Goal: Task Accomplishment & Management: Manage account settings

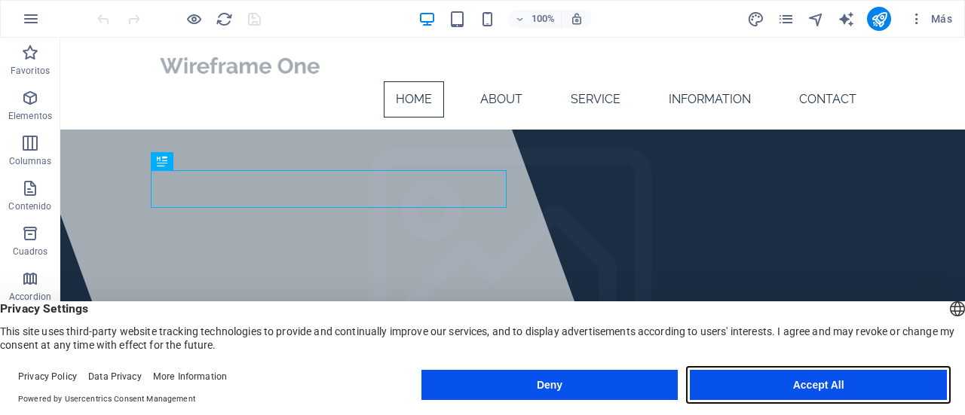
click at [784, 385] on button "Accept All" at bounding box center [817, 385] width 257 height 30
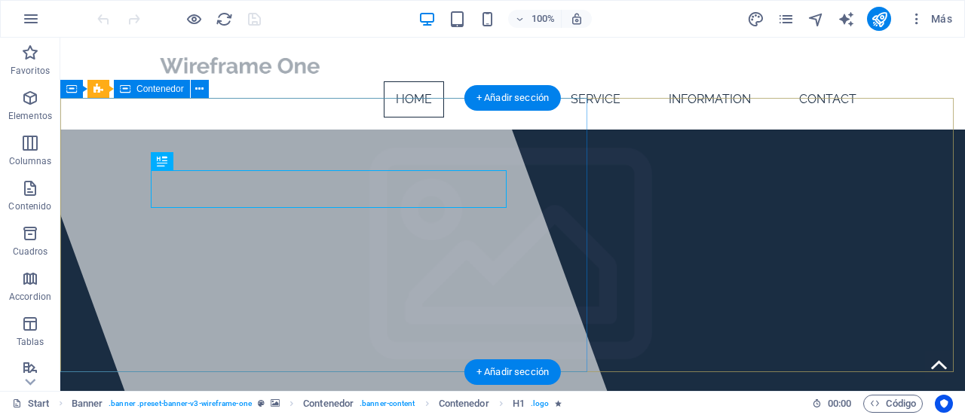
click at [532, 289] on div at bounding box center [301, 214] width 611 height 353
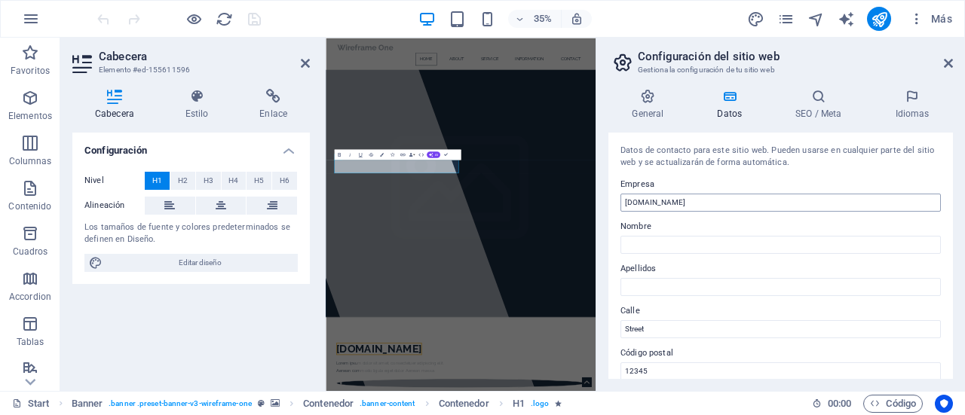
drag, startPoint x: 734, startPoint y: 198, endPoint x: 707, endPoint y: 196, distance: 27.2
click at [707, 196] on input "[DOMAIN_NAME]" at bounding box center [780, 203] width 320 height 18
drag, startPoint x: 1032, startPoint y: 234, endPoint x: 812, endPoint y: 399, distance: 275.6
click at [737, 200] on input "[DOMAIN_NAME]" at bounding box center [780, 203] width 320 height 18
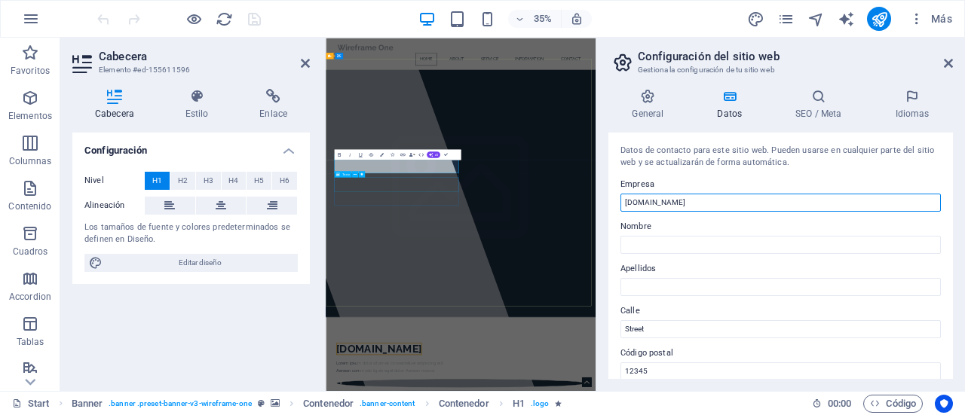
drag, startPoint x: 1062, startPoint y: 238, endPoint x: 582, endPoint y: 450, distance: 525.3
type input "l"
type input "GB Administración"
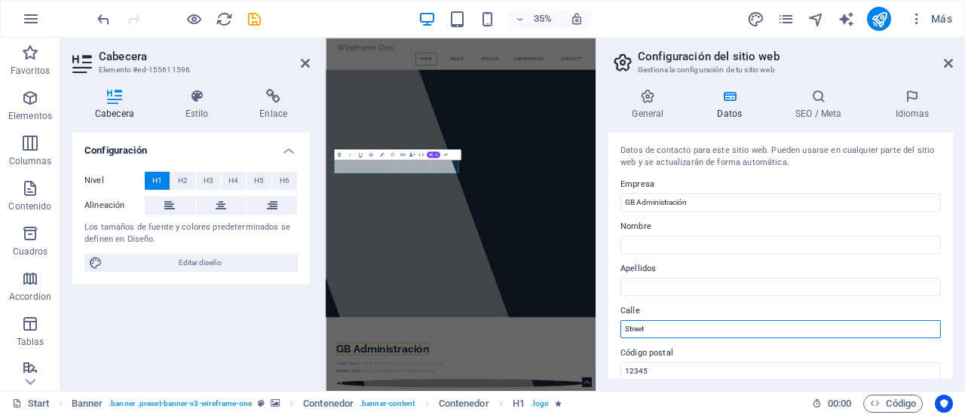
click at [690, 326] on input "Street" at bounding box center [780, 329] width 320 height 18
type input "S"
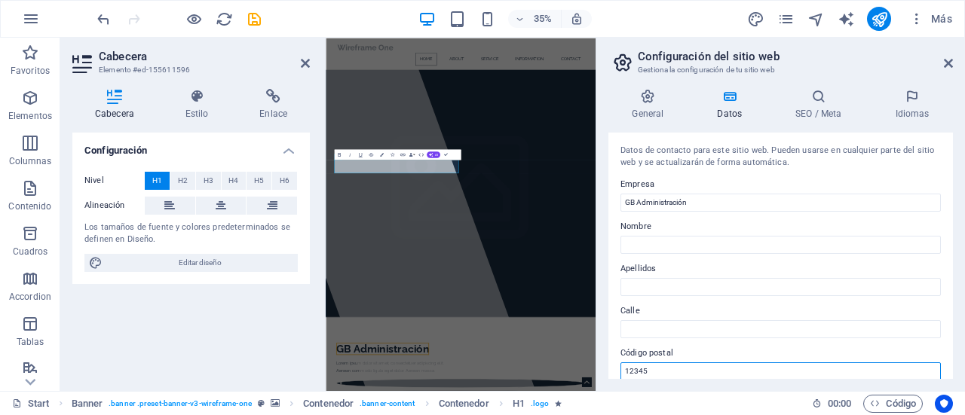
click at [655, 364] on input "12345" at bounding box center [780, 371] width 320 height 18
type input "1"
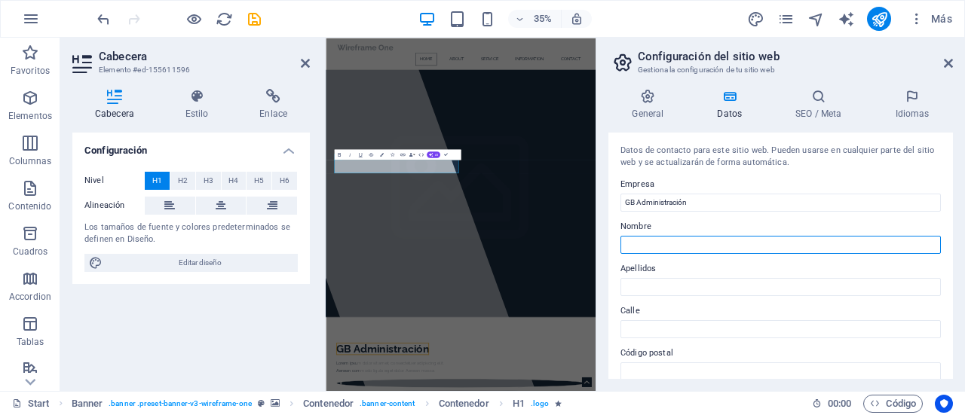
click at [650, 241] on input "Nombre" at bounding box center [780, 245] width 320 height 18
type input "Administración de"
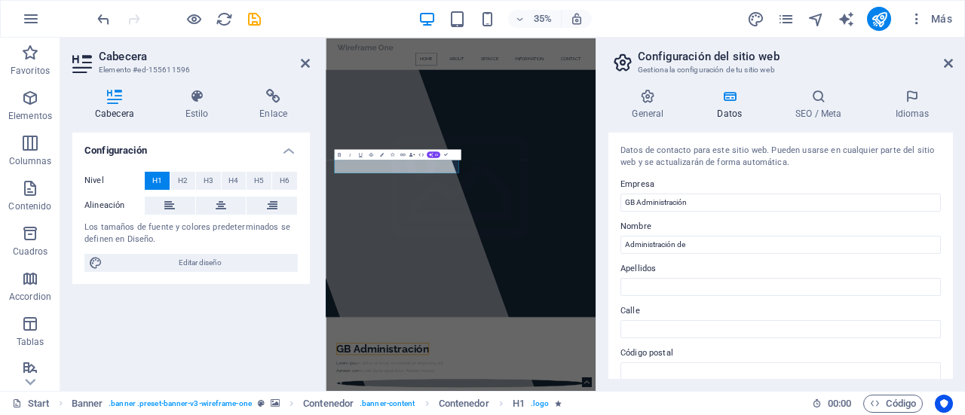
drag, startPoint x: 952, startPoint y: 171, endPoint x: 952, endPoint y: 228, distance: 57.3
click at [952, 228] on div "General Datos SEO / Meta Idiomas Nombre del sitio web gbadministracion.cl Logo …" at bounding box center [780, 234] width 368 height 314
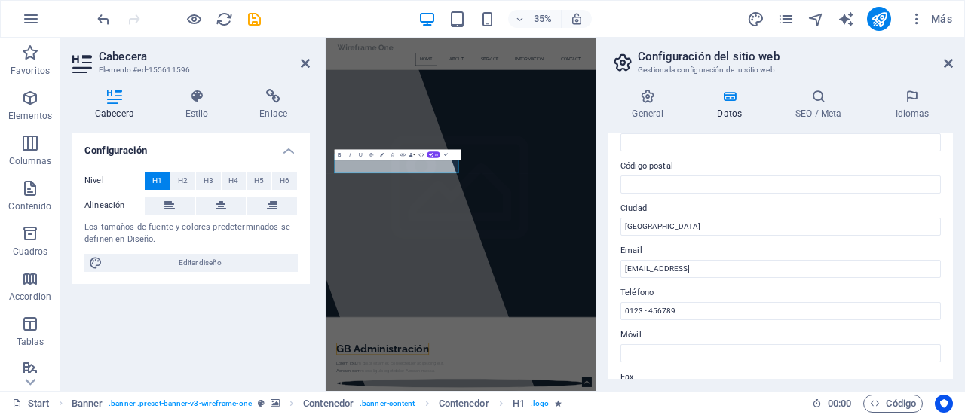
scroll to position [191, 0]
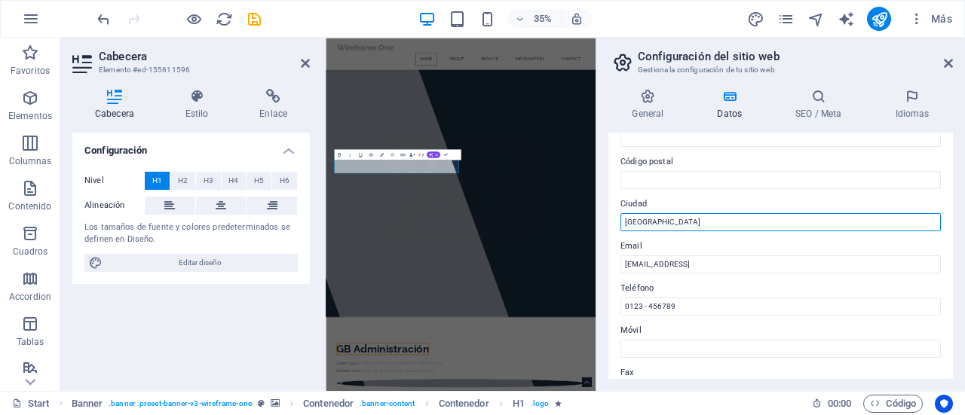
click at [881, 228] on input "[GEOGRAPHIC_DATA]" at bounding box center [780, 222] width 320 height 18
type input "B"
type input "Región del Bio Bio"
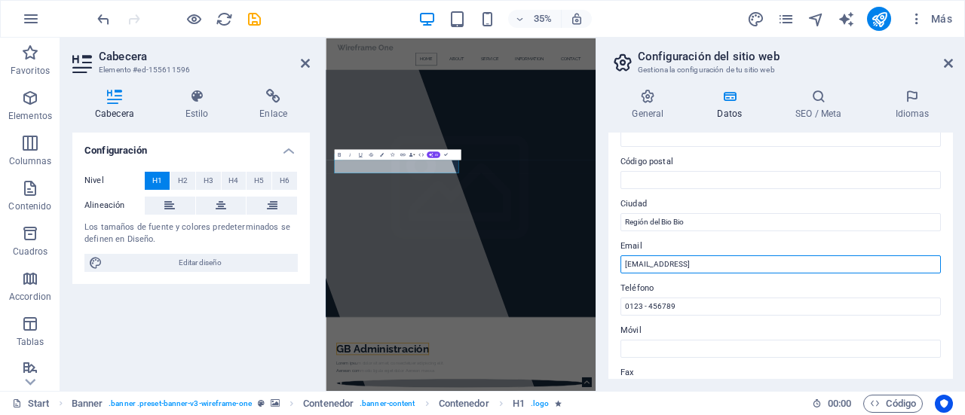
click at [699, 266] on input "dd2c1e982063ff7d5b1391aac3155a@cpanel.local" at bounding box center [780, 264] width 320 height 18
drag, startPoint x: 1129, startPoint y: 296, endPoint x: 378, endPoint y: 680, distance: 842.8
type input "[EMAIL_ADDRESS][DOMAIN_NAME]"
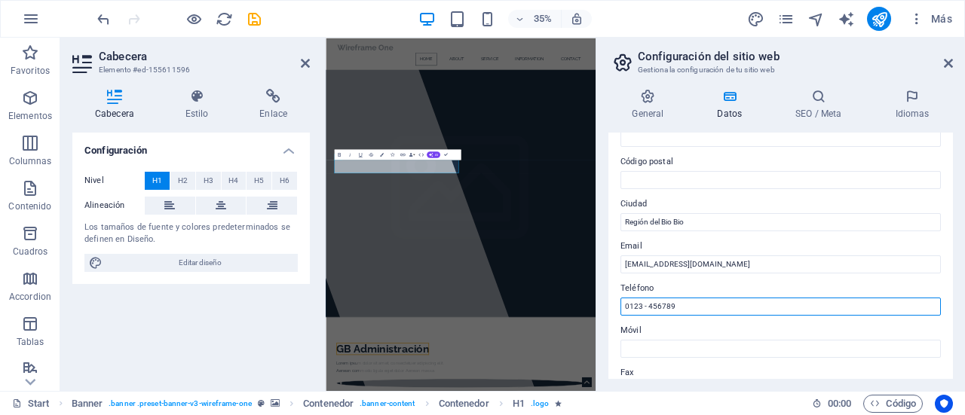
click at [698, 307] on input "0123 - 456789" at bounding box center [780, 307] width 320 height 18
drag, startPoint x: 698, startPoint y: 307, endPoint x: 140, endPoint y: 845, distance: 775.4
click at [324, 358] on div "Start Favoritos Elementos Columnas Contenido Cuadros Accordion Tablas Prestacio…" at bounding box center [482, 214] width 965 height 353
type input "9"
click at [659, 305] on input "Teléfono" at bounding box center [780, 307] width 320 height 18
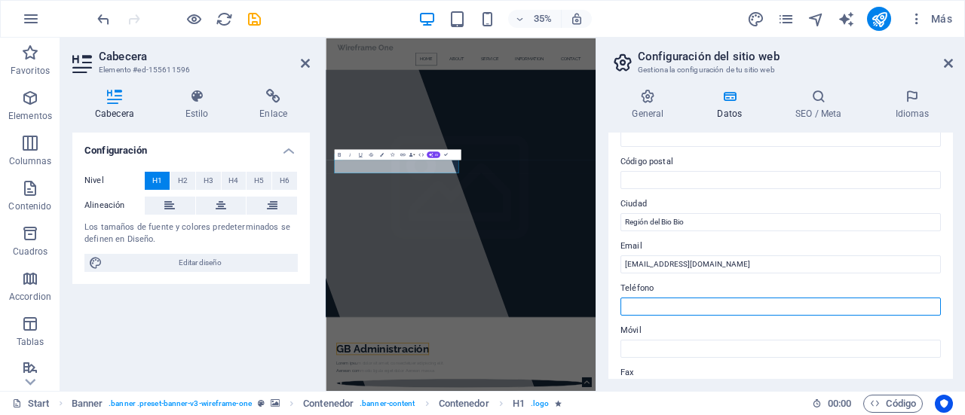
type input "986722089"
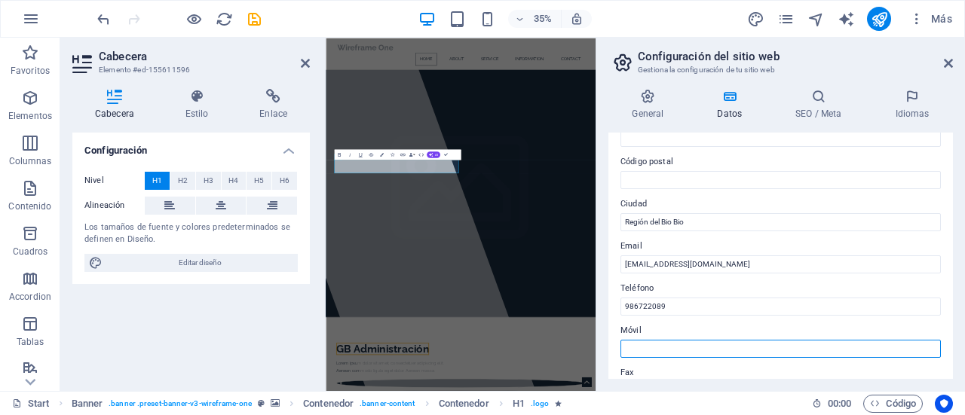
click at [686, 346] on input "Móvil" at bounding box center [780, 349] width 320 height 18
drag, startPoint x: 686, startPoint y: 346, endPoint x: 951, endPoint y: 364, distance: 265.9
click at [951, 364] on div "Datos de contacto para este sitio web. Pueden usarse en cualquier parte del sit…" at bounding box center [780, 256] width 344 height 246
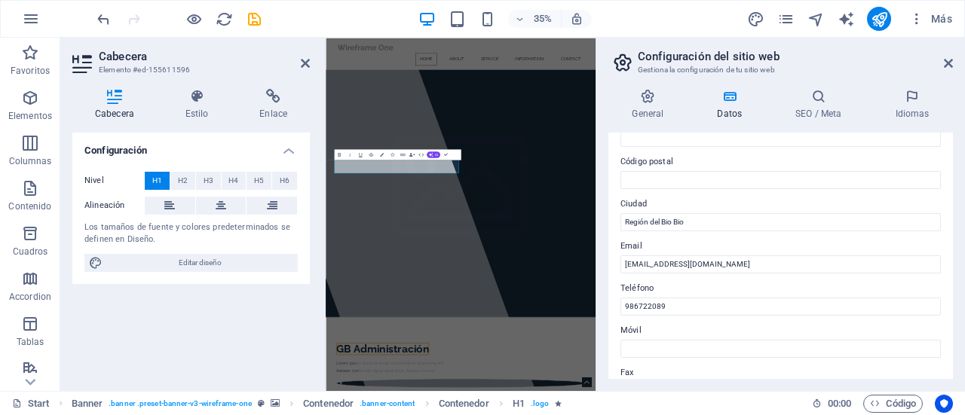
drag, startPoint x: 952, startPoint y: 243, endPoint x: 943, endPoint y: 273, distance: 31.5
click at [943, 273] on div "General Datos SEO / Meta Idiomas Nombre del sitio web gbadministracion.cl Logo …" at bounding box center [780, 234] width 368 height 314
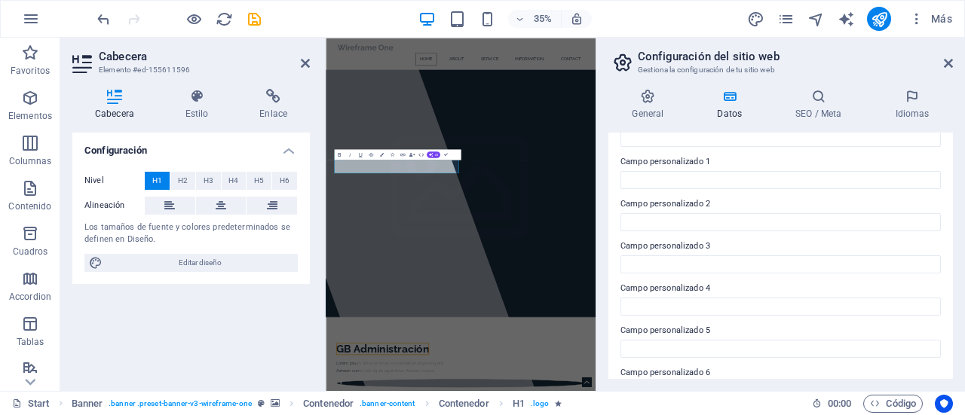
scroll to position [477, 0]
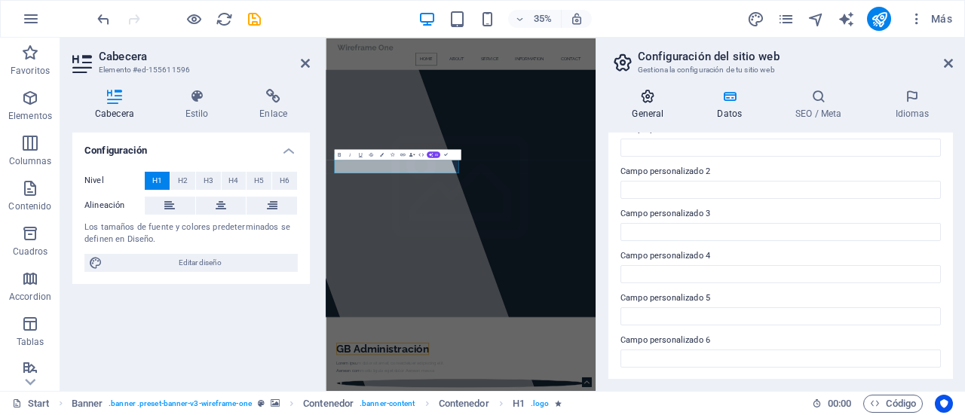
click at [640, 94] on icon at bounding box center [647, 96] width 79 height 15
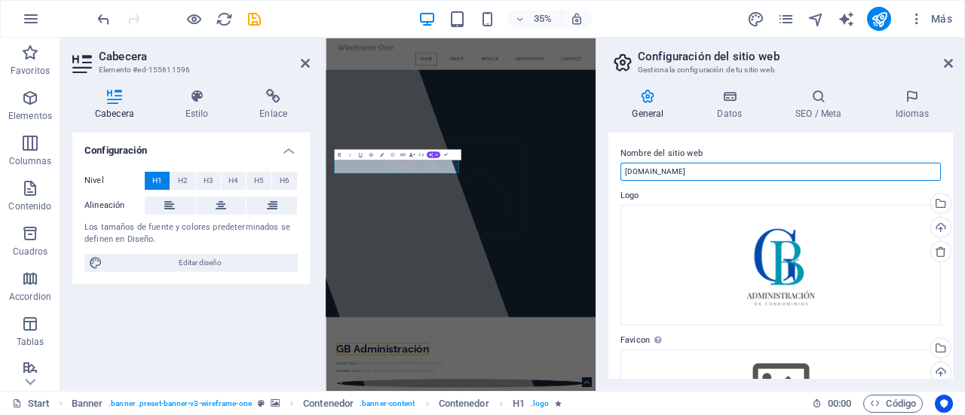
click at [722, 166] on input "[DOMAIN_NAME]" at bounding box center [780, 172] width 320 height 18
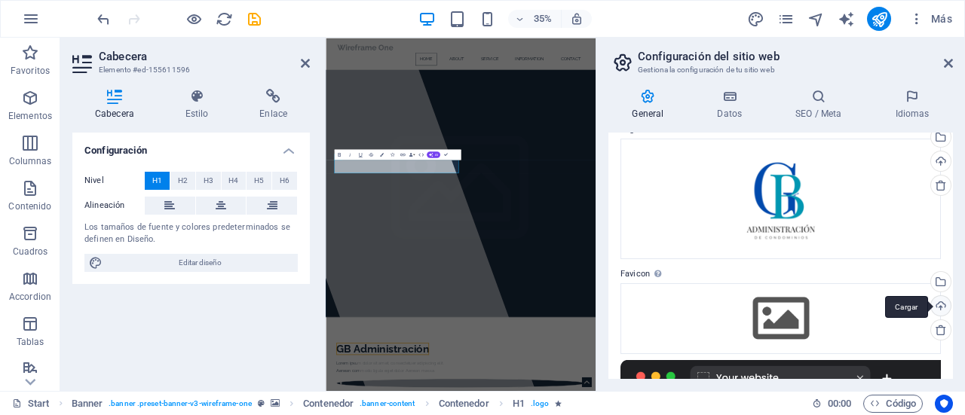
click at [937, 305] on div "Cargar" at bounding box center [939, 307] width 23 height 23
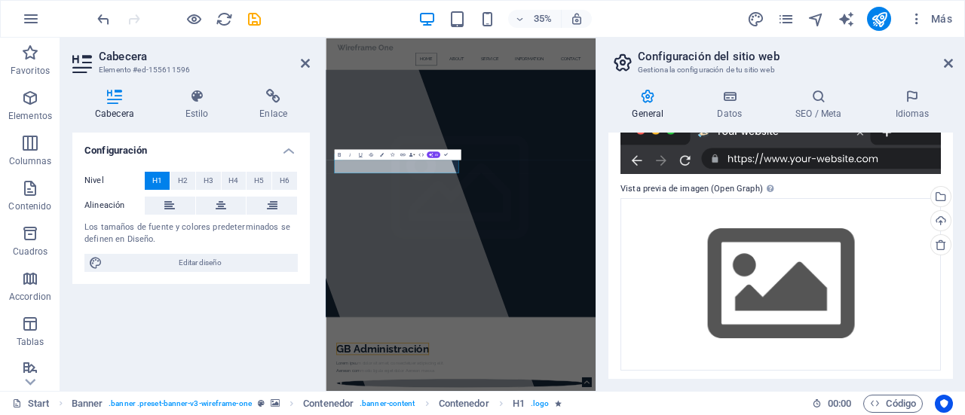
scroll to position [365, 0]
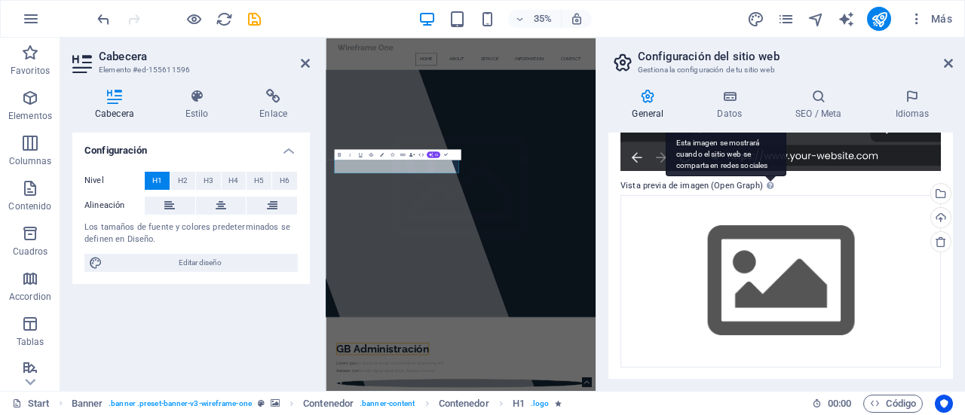
click at [766, 176] on div "Esta imagen se mostrará cuando el sitio web se comparta en redes sociales" at bounding box center [725, 153] width 121 height 45
click at [764, 176] on div "Esta imagen se mostrará cuando el sitio web se comparta en redes sociales" at bounding box center [725, 153] width 121 height 45
click at [766, 176] on div "Esta imagen se mostrará cuando el sitio web se comparta en redes sociales" at bounding box center [725, 153] width 121 height 45
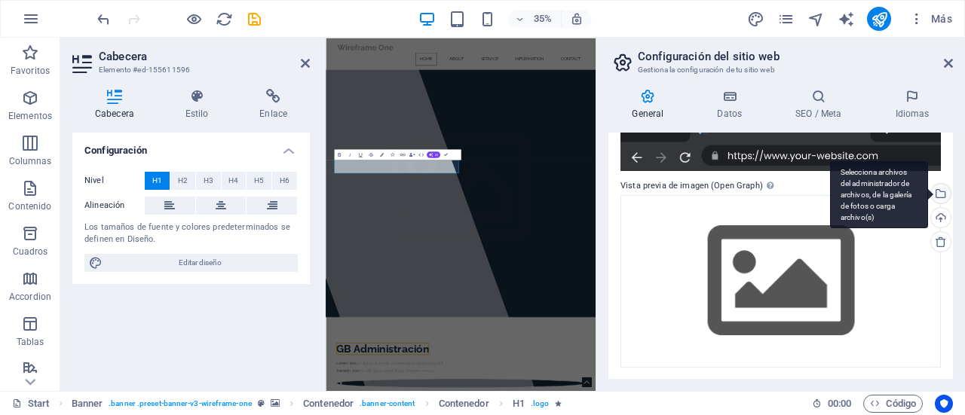
click at [937, 194] on div "Selecciona archivos del administrador de archivos, de la galería de fotos o car…" at bounding box center [939, 195] width 23 height 23
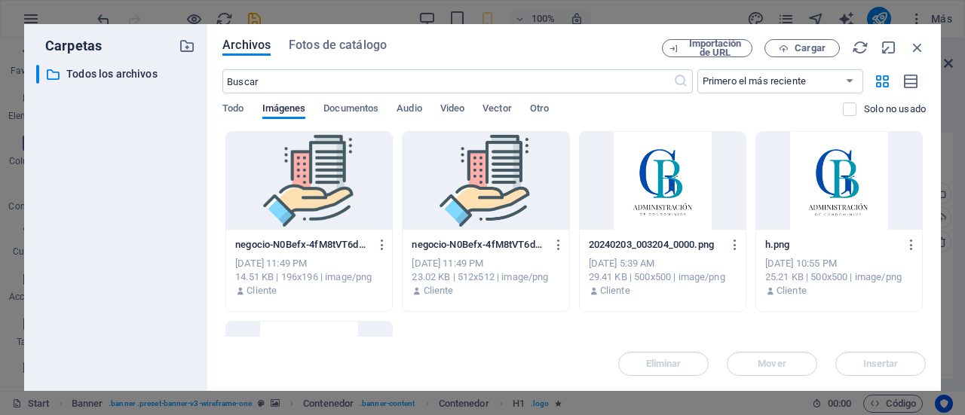
click at [669, 192] on div at bounding box center [662, 181] width 166 height 98
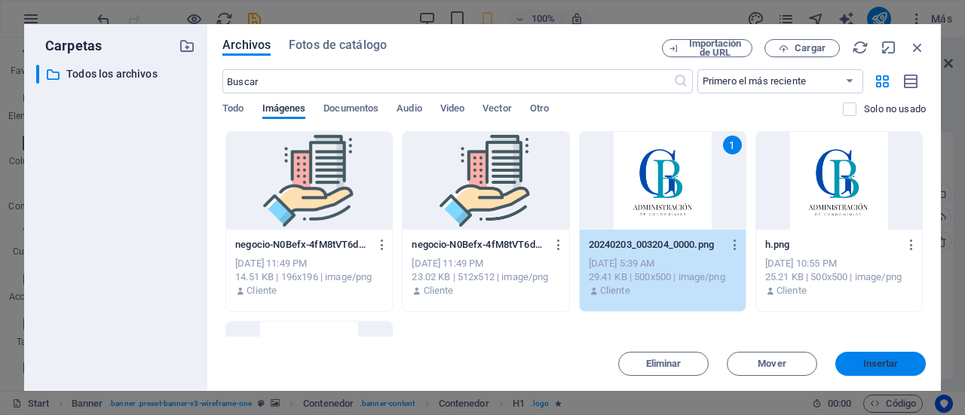
click at [864, 371] on button "Insertar" at bounding box center [880, 364] width 90 height 24
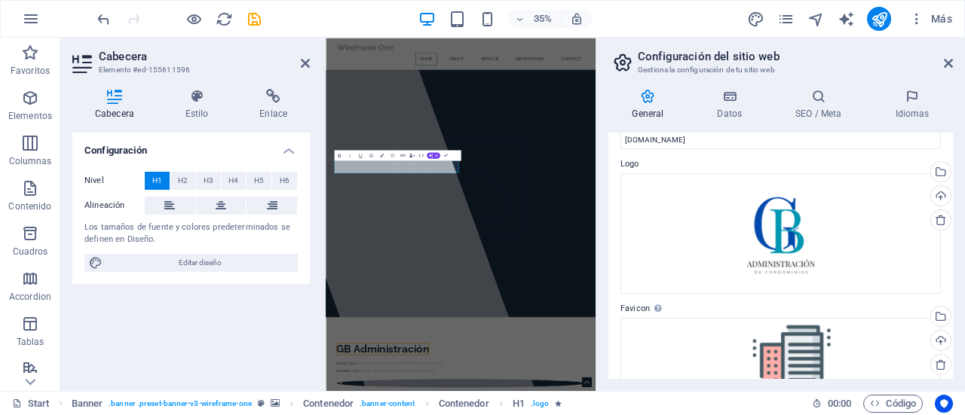
scroll to position [0, 0]
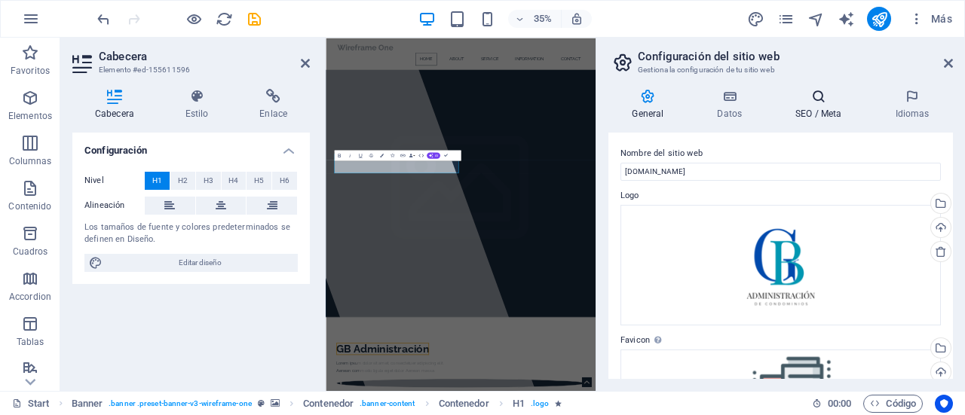
click at [816, 106] on h4 "SEO / Meta" at bounding box center [821, 105] width 99 height 32
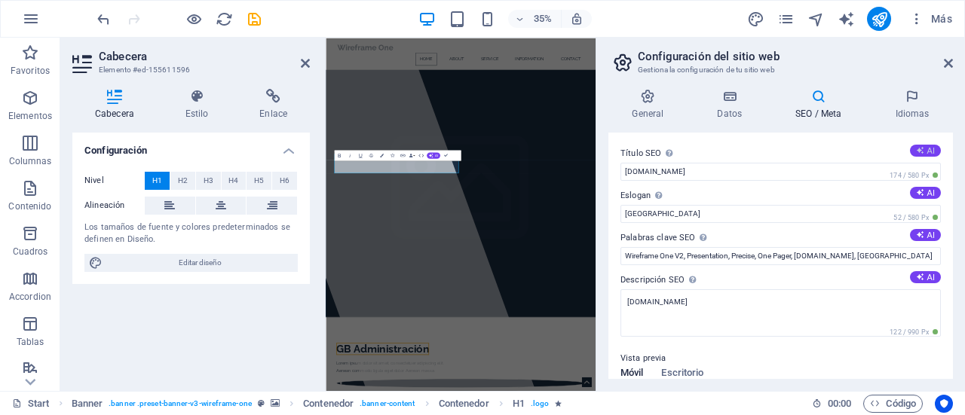
click at [925, 156] on button "AI" at bounding box center [924, 151] width 31 height 12
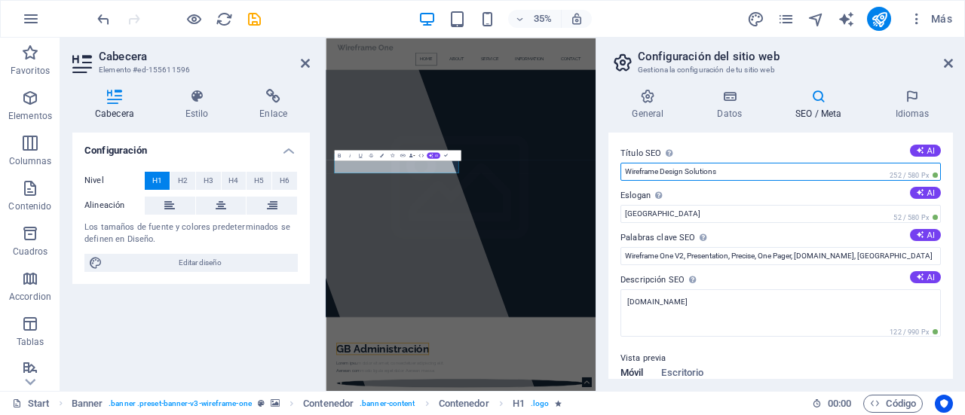
click at [747, 172] on input "Wireframe Design Solutions" at bounding box center [780, 172] width 320 height 18
type input "W"
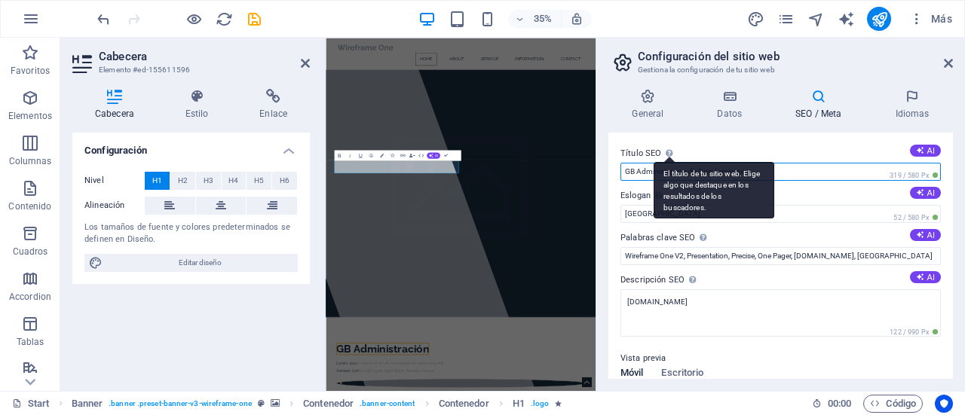
type input "GB Administracion de Condominios"
click at [663, 162] on div "El título de tu sitio web. Elige algo que destaque en los resultados de los bus…" at bounding box center [713, 190] width 121 height 57
click at [663, 163] on input "GB Administracion de Condominios" at bounding box center [780, 172] width 320 height 18
click at [669, 162] on div "El título de tu sitio web. Elige algo que destaque en los resultados de los bus…" at bounding box center [713, 190] width 121 height 57
click at [669, 163] on input "GB Administracion de Condominios" at bounding box center [780, 172] width 320 height 18
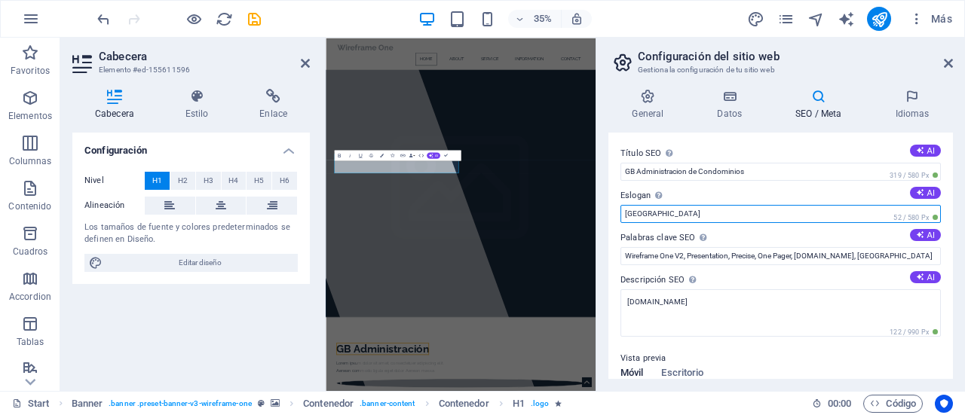
click at [699, 206] on input "[GEOGRAPHIC_DATA]" at bounding box center [780, 214] width 320 height 18
click at [712, 215] on input "[GEOGRAPHIC_DATA]" at bounding box center [780, 214] width 320 height 18
type input "B"
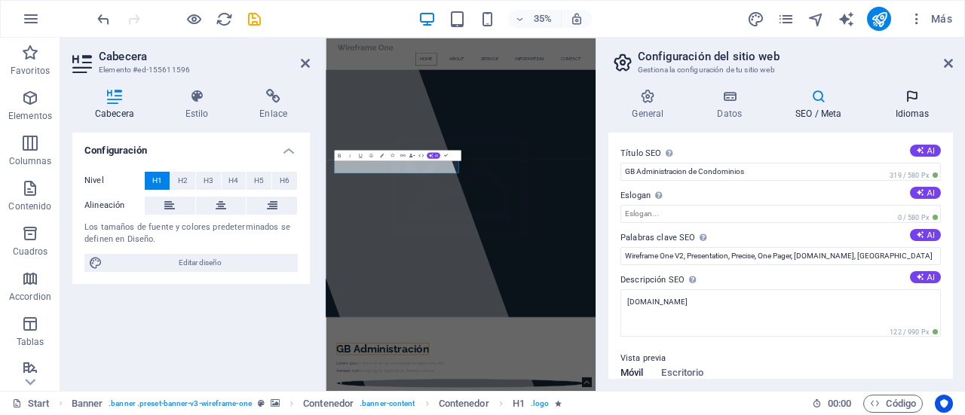
click at [924, 110] on h4 "Idiomas" at bounding box center [911, 105] width 81 height 32
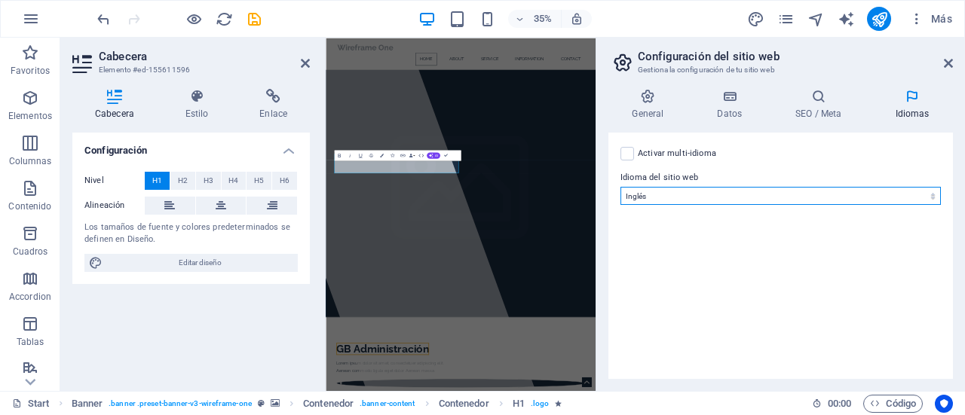
click at [707, 191] on select "Abkhazian Afar Afrikaans Akan Albanés Alemán Amharic Árabe Aragonese Armenian A…" at bounding box center [780, 196] width 320 height 18
select select "44"
click at [620, 187] on select "Abkhazian Afar Afrikaans Akan Albanés Alemán Amharic Árabe Aragonese Armenian A…" at bounding box center [780, 196] width 320 height 18
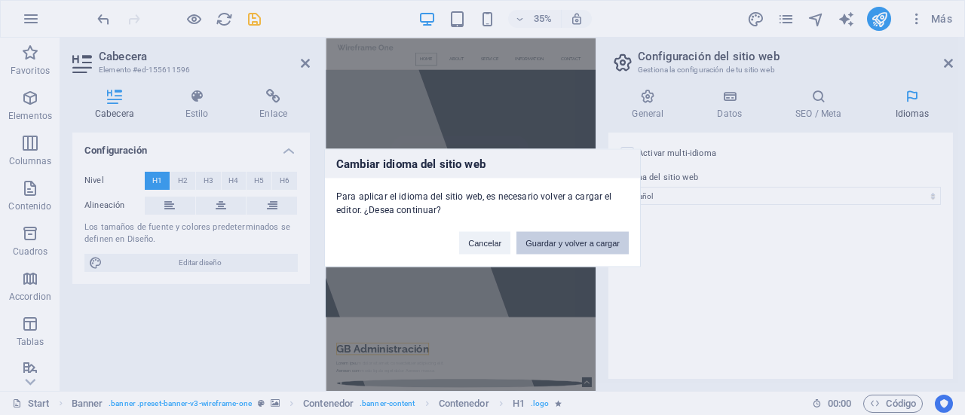
click at [601, 248] on button "Guardar y volver a cargar" at bounding box center [572, 242] width 112 height 23
checkbox input "false"
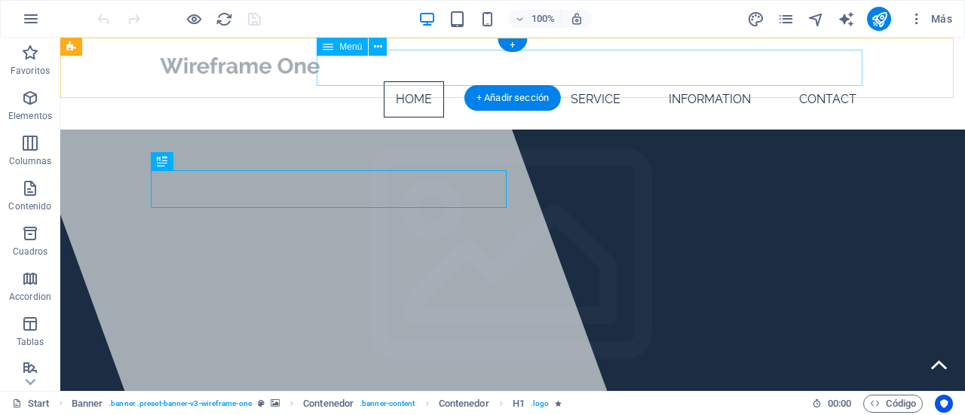
click at [419, 81] on nav "Home About Service Information Contact" at bounding box center [512, 99] width 711 height 36
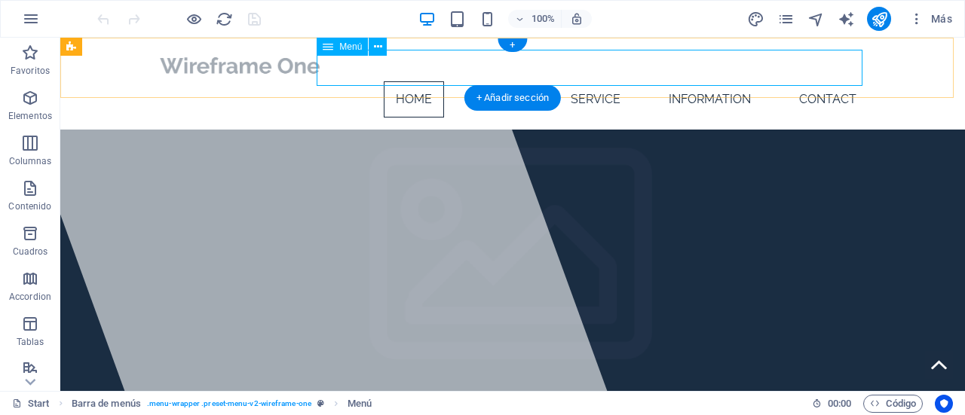
click at [405, 81] on nav "Home About Service Information Contact" at bounding box center [512, 99] width 711 height 36
select select
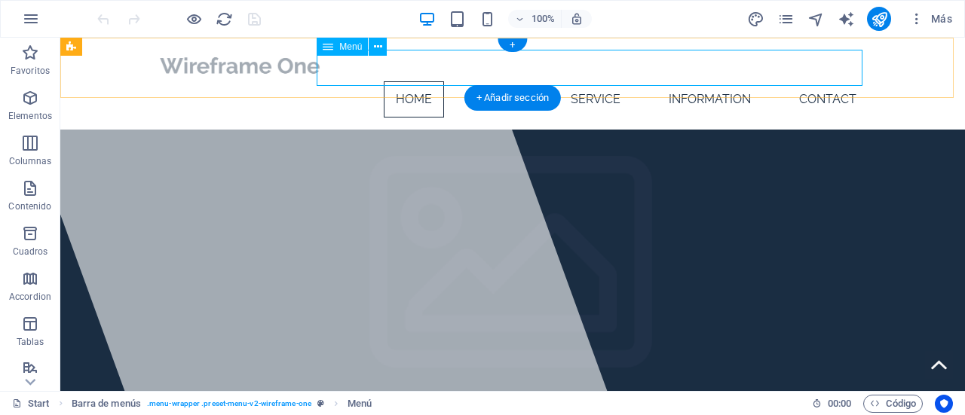
select select
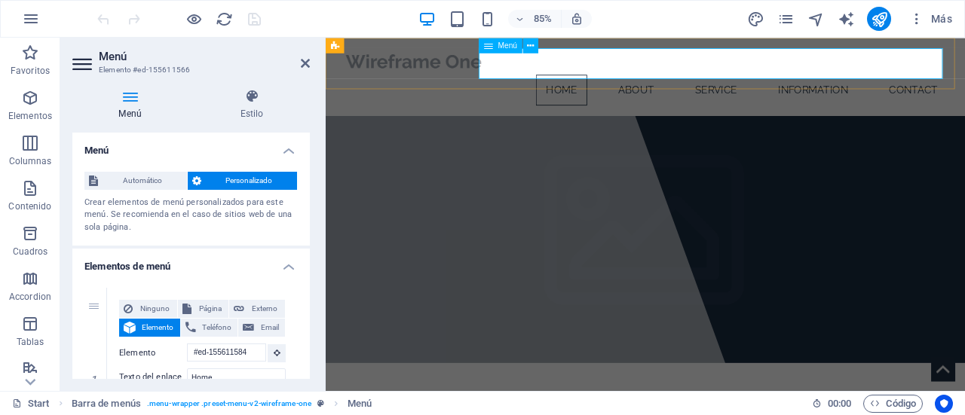
click at [613, 81] on nav "Home About Service Information Contact" at bounding box center [701, 99] width 711 height 36
click at [617, 81] on nav "Home About Service Information Contact" at bounding box center [701, 99] width 711 height 36
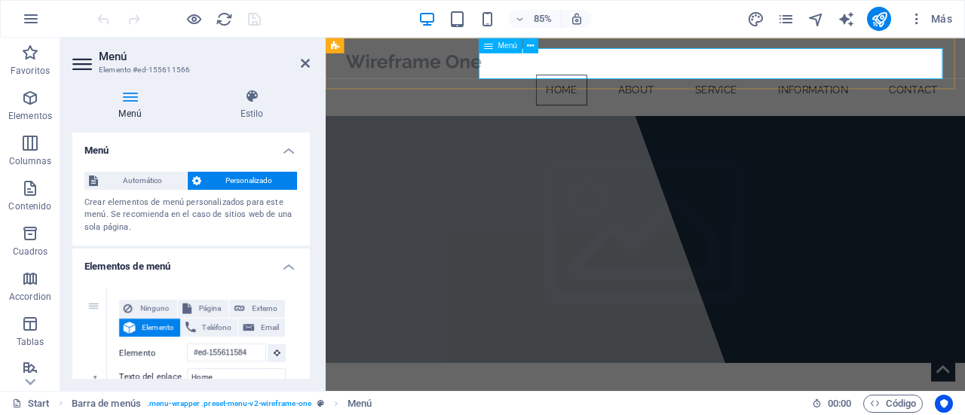
click at [617, 81] on nav "Home About Service Information Contact" at bounding box center [701, 99] width 711 height 36
click at [229, 179] on span "Personalizado" at bounding box center [249, 181] width 87 height 18
click at [134, 186] on span "Automático" at bounding box center [142, 181] width 80 height 18
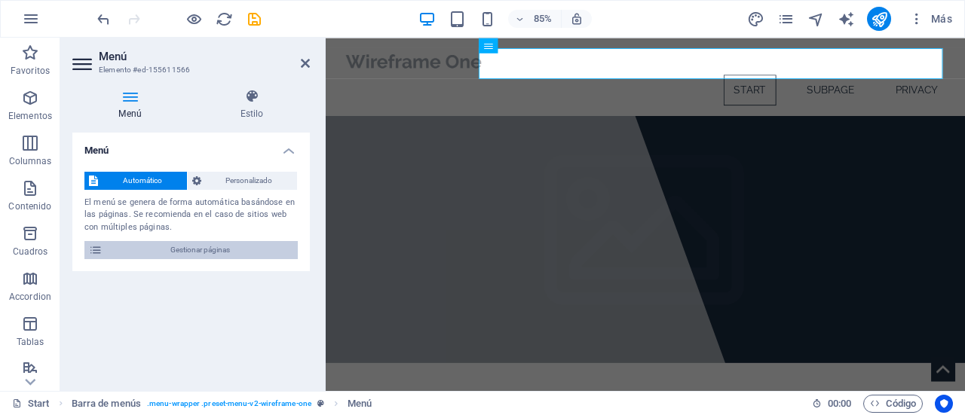
click at [99, 249] on icon at bounding box center [96, 250] width 14 height 18
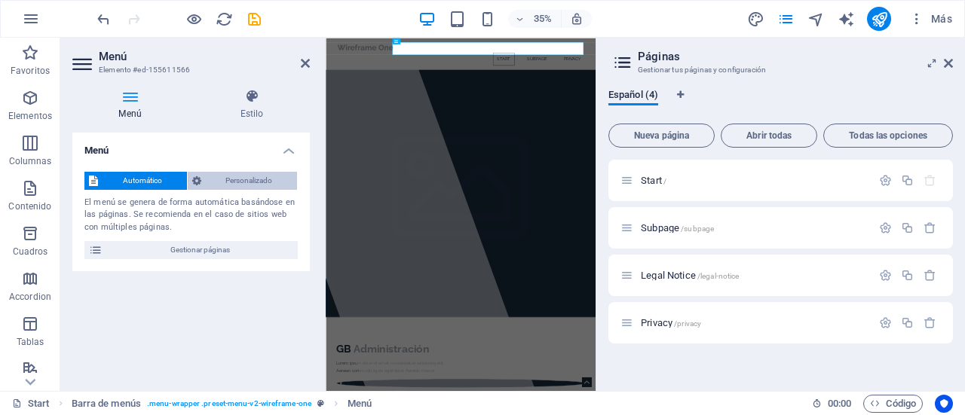
click at [209, 181] on span "Personalizado" at bounding box center [249, 181] width 87 height 18
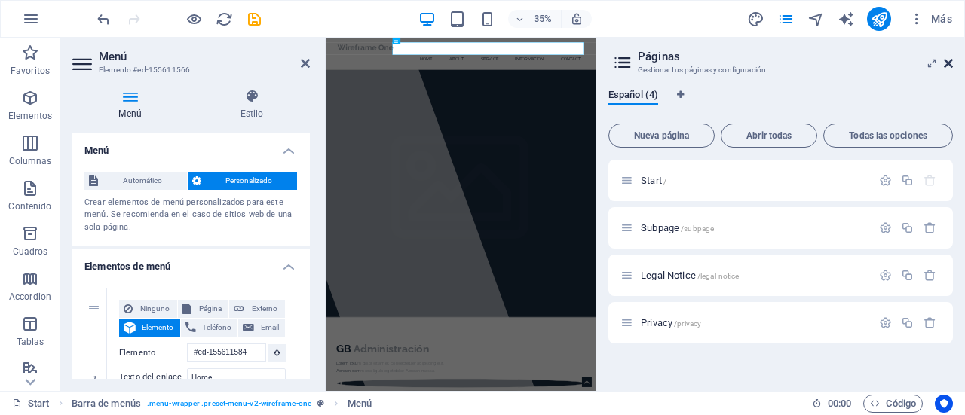
click at [943, 58] on icon at bounding box center [947, 63] width 9 height 12
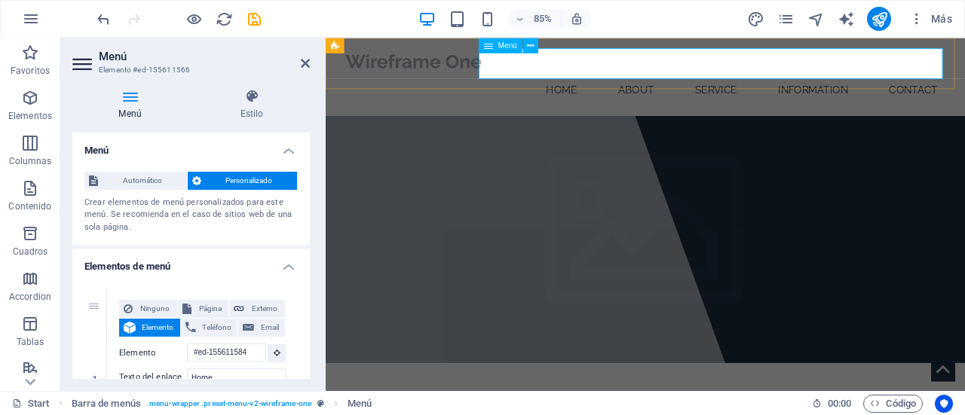
click at [610, 81] on nav "Home About Service Information Contact" at bounding box center [701, 99] width 711 height 36
drag, startPoint x: 310, startPoint y: 156, endPoint x: 312, endPoint y: 176, distance: 19.6
click at [312, 176] on div "Menú Estilo Menú Automático Personalizado Crear elementos de menú personalizado…" at bounding box center [190, 234] width 261 height 314
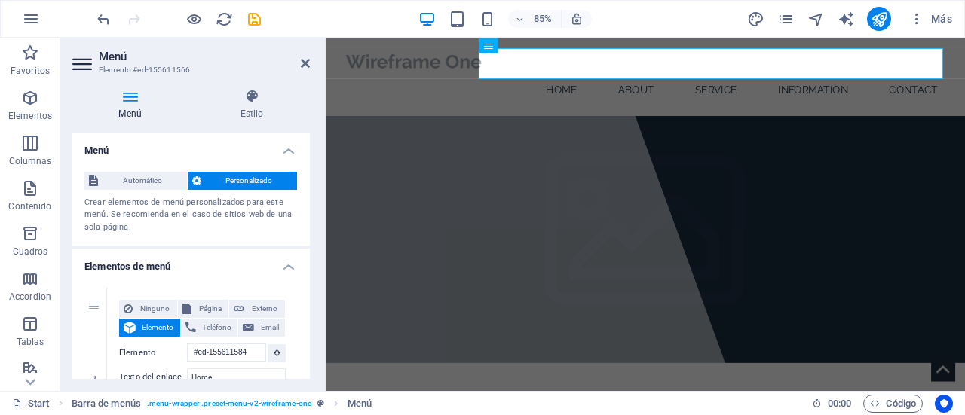
click at [292, 150] on h4 "Menú" at bounding box center [190, 146] width 237 height 27
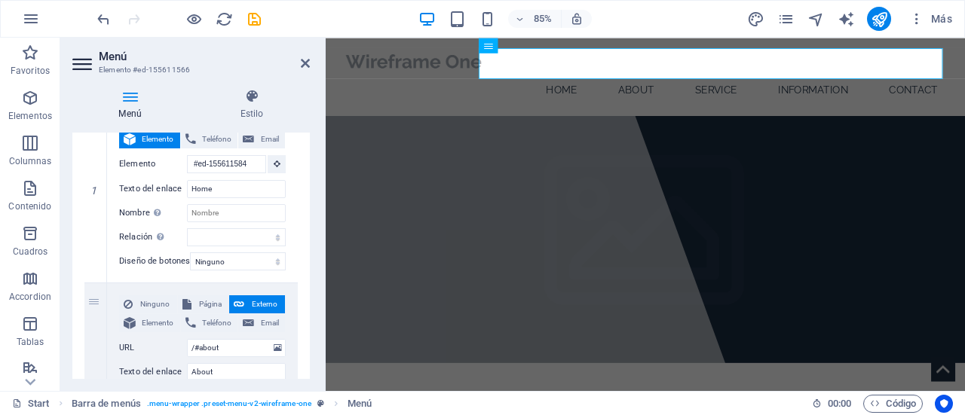
scroll to position [102, 0]
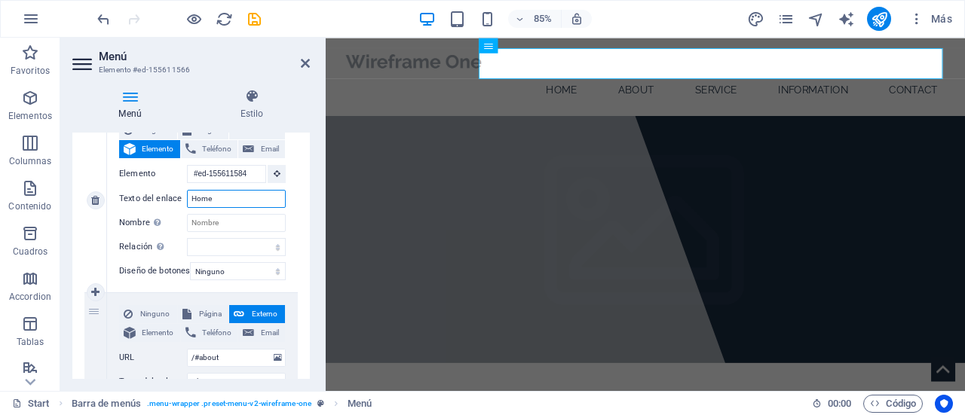
drag, startPoint x: 253, startPoint y: 200, endPoint x: 157, endPoint y: 208, distance: 96.8
click at [157, 208] on div "Ninguno Página Externo Elemento Teléfono Email Página Start Subpage Legal Notic…" at bounding box center [202, 188] width 167 height 135
type input "In"
select select
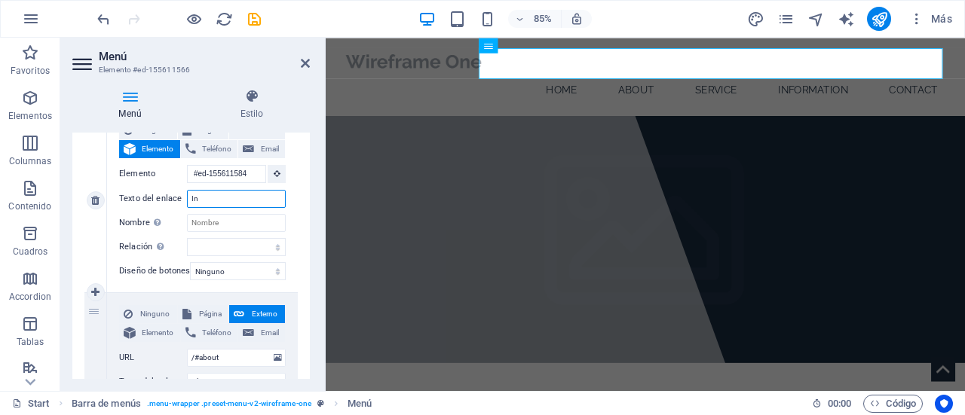
select select
type input "Inicio"
select select
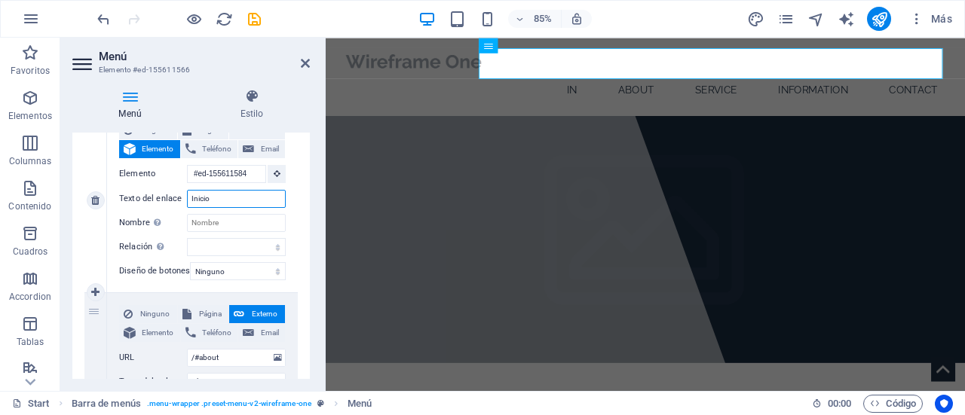
select select
type input "Inicio"
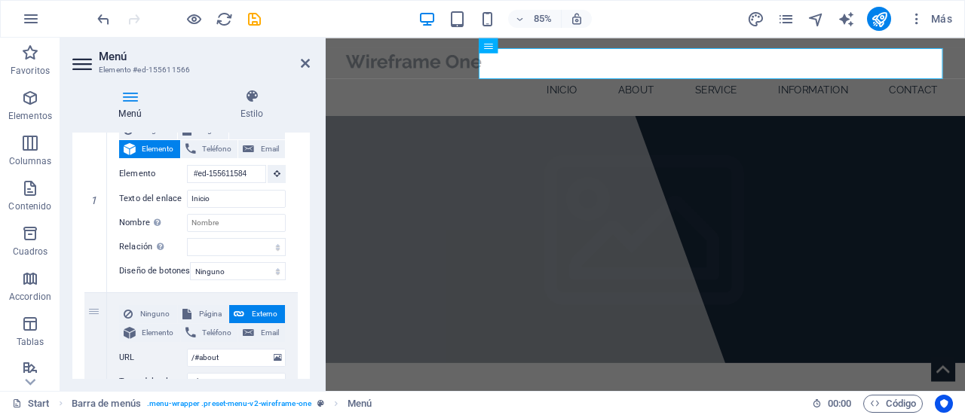
click at [312, 162] on div "Menú Estilo Menú Automático Personalizado Crear elementos de menú personalizado…" at bounding box center [190, 234] width 261 height 314
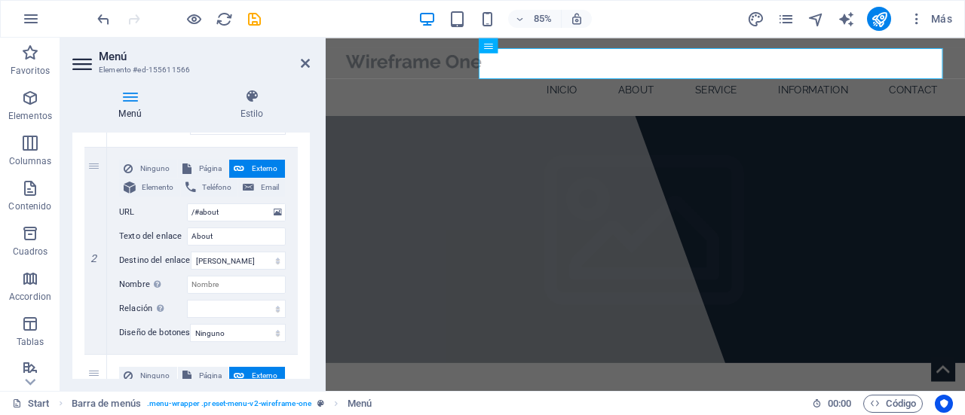
scroll to position [262, 0]
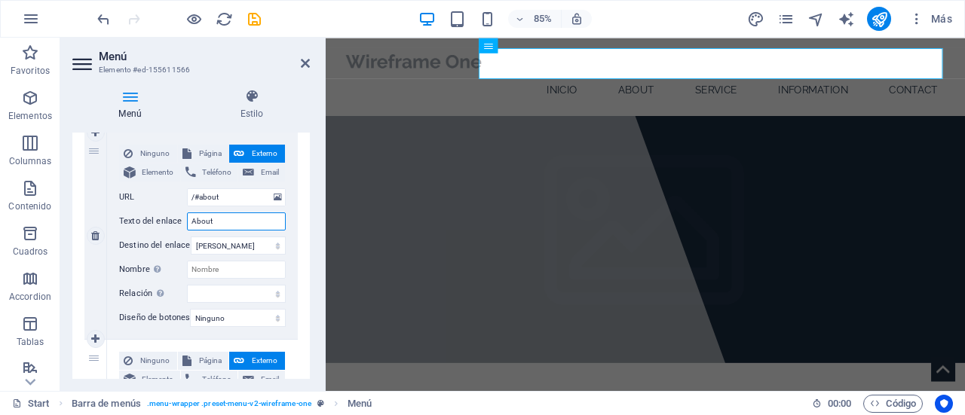
drag, startPoint x: 254, startPoint y: 216, endPoint x: 134, endPoint y: 210, distance: 119.9
click at [134, 210] on div "Ninguno Página Externo Elemento Teléfono Email Página Start Subpage Legal Notic…" at bounding box center [202, 224] width 167 height 158
type input "Nosotros"
select select
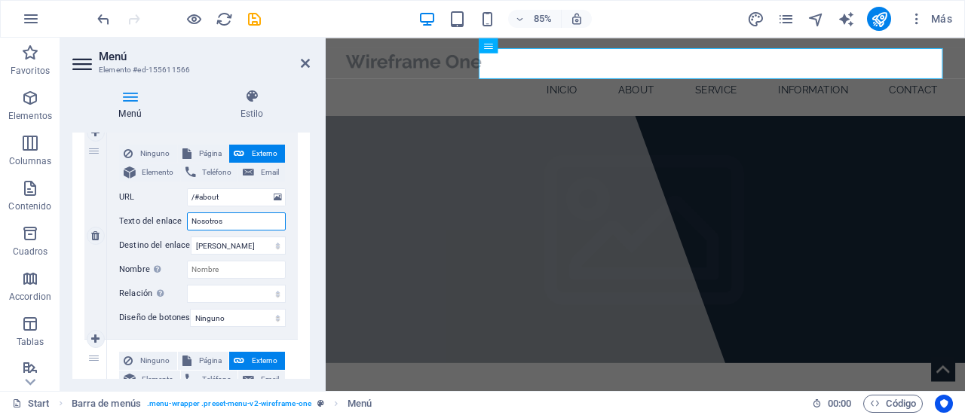
select select
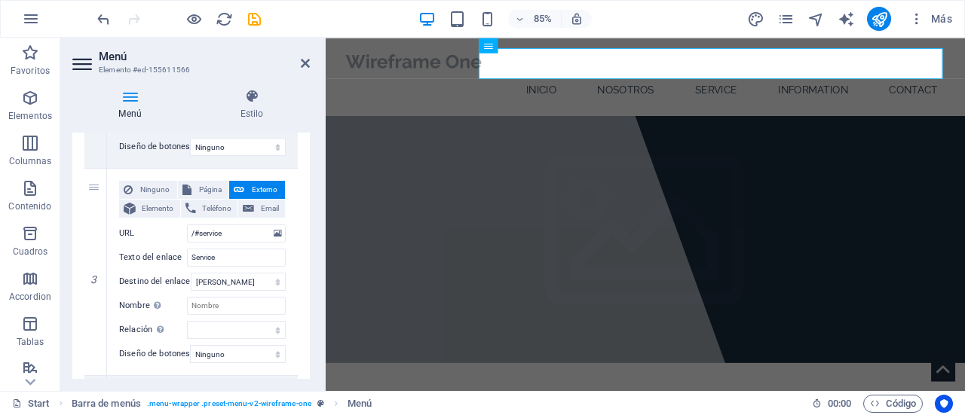
scroll to position [472, 0]
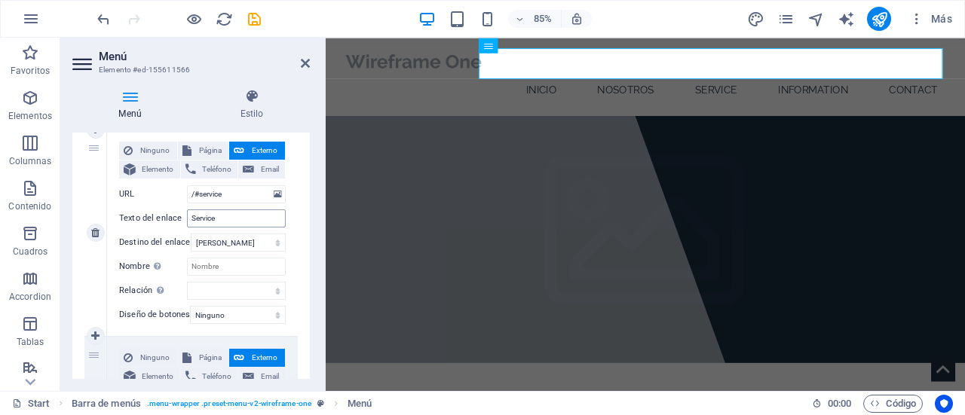
type input "Nosotros"
click at [249, 222] on input "Service" at bounding box center [236, 218] width 99 height 18
type input "Serv"
select select
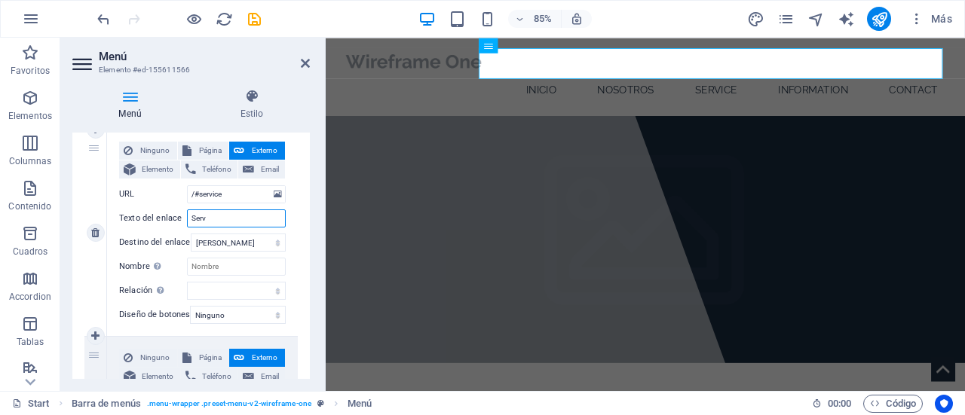
select select
type input "Servicios"
select select
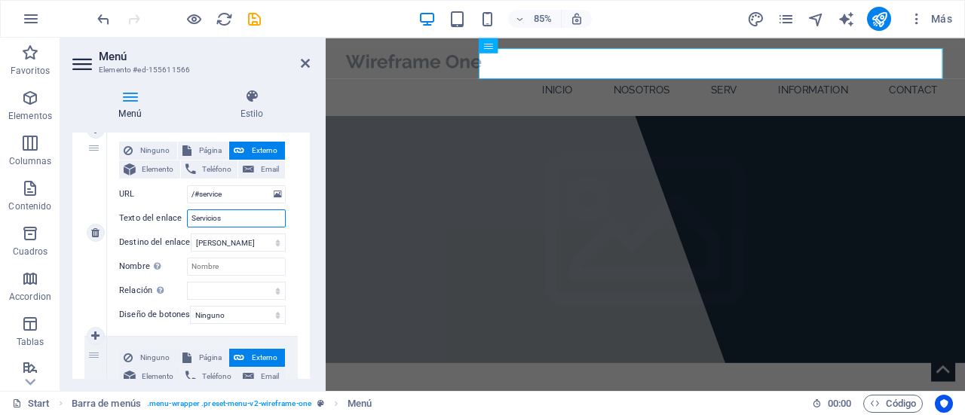
select select
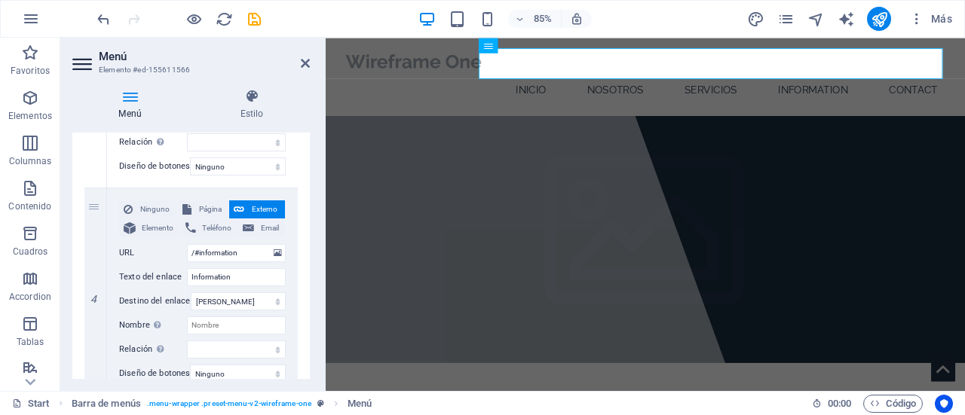
scroll to position [642, 0]
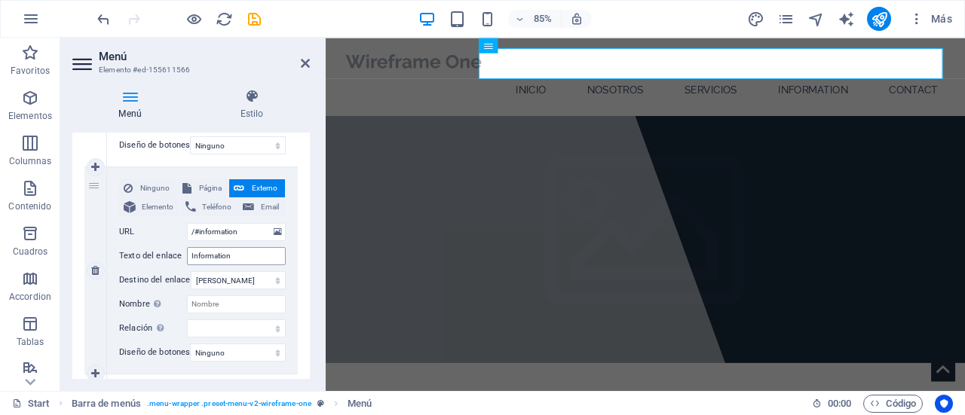
type input "Servicios"
click at [262, 255] on input "Information" at bounding box center [236, 256] width 99 height 18
type input "Informat"
select select
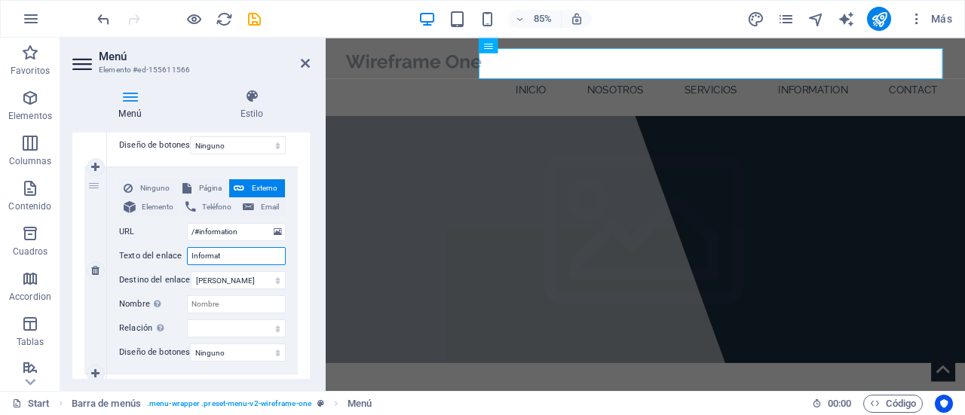
select select
type input "Informa"
select select
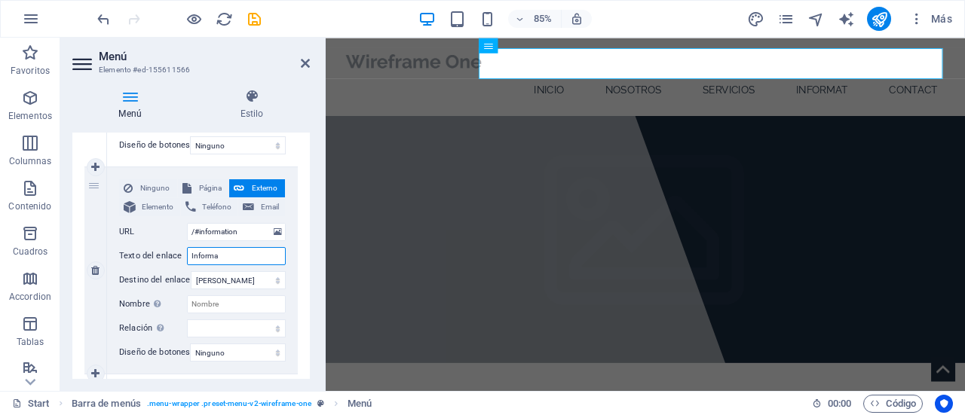
select select
type input "Informacion"
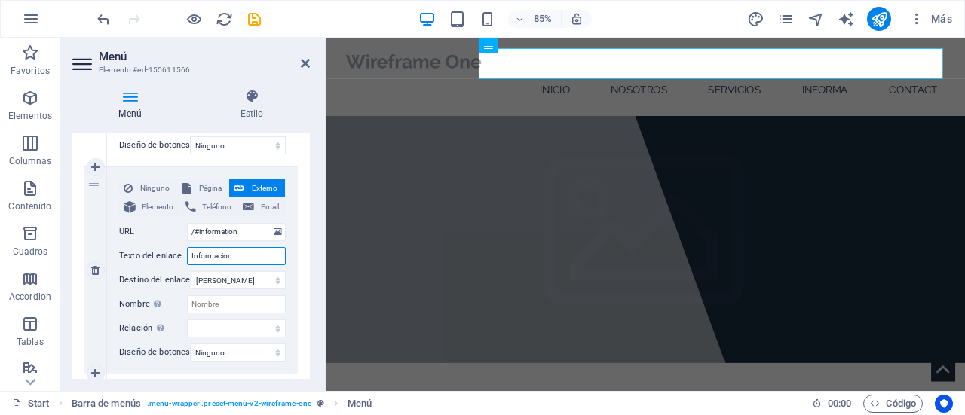
select select
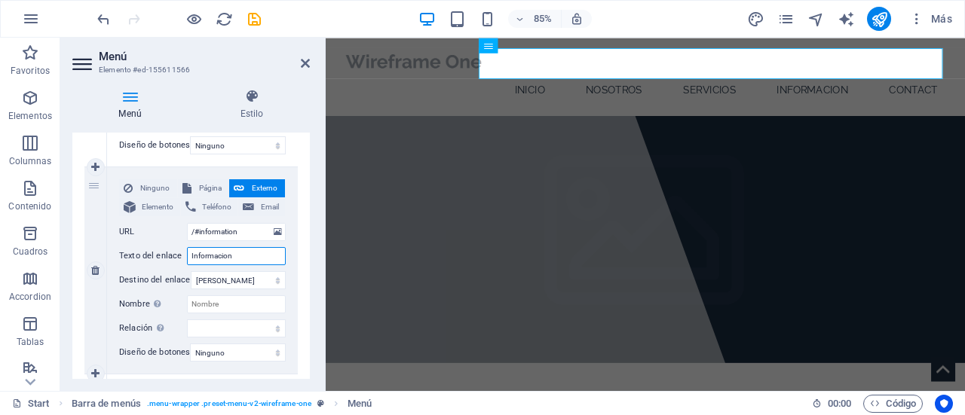
click at [209, 255] on input "Informacion" at bounding box center [236, 256] width 99 height 18
type input "Información"
select select
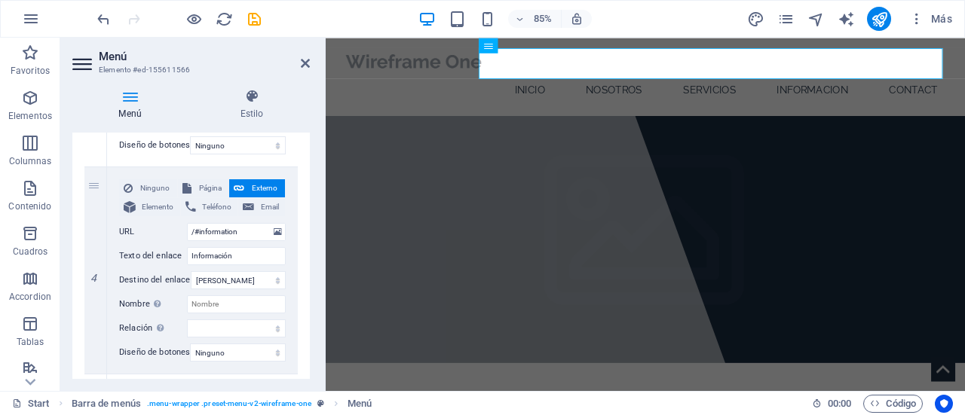
select select
drag, startPoint x: 306, startPoint y: 302, endPoint x: 304, endPoint y: 358, distance: 55.8
click at [304, 358] on div "1 Ninguno Página Externo Elemento Teléfono Email Página Start Subpage Legal Not…" at bounding box center [190, 75] width 237 height 1036
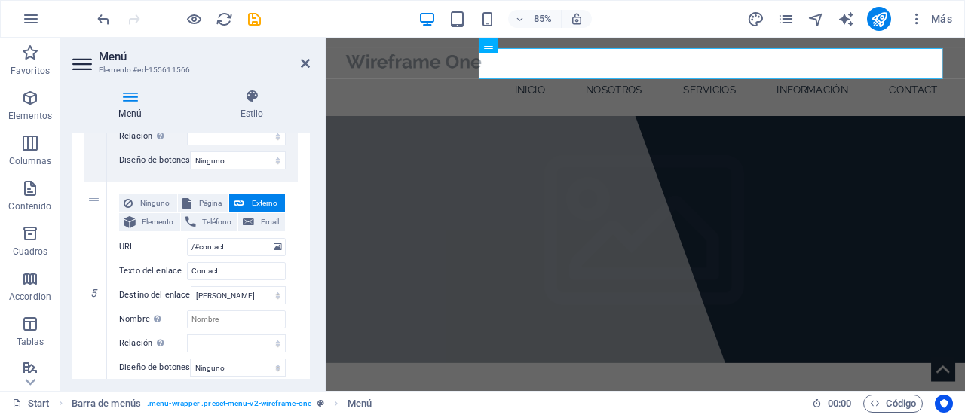
scroll to position [894, 0]
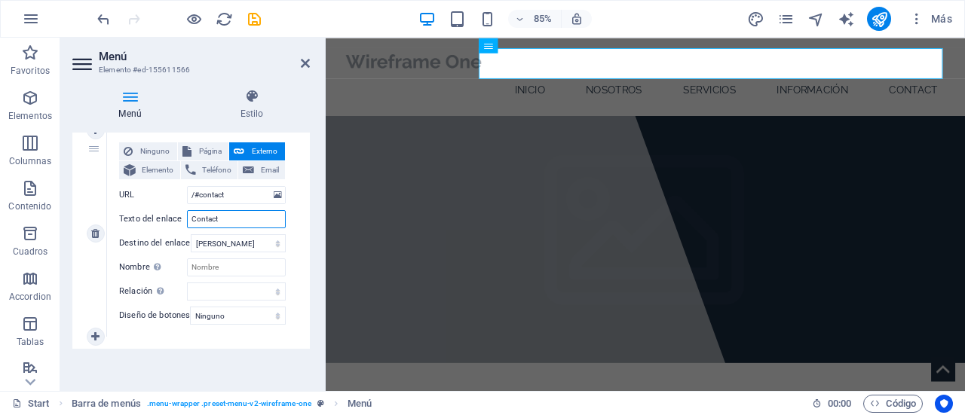
click at [230, 212] on input "Contact" at bounding box center [236, 219] width 99 height 18
type input "Contacto"
select select
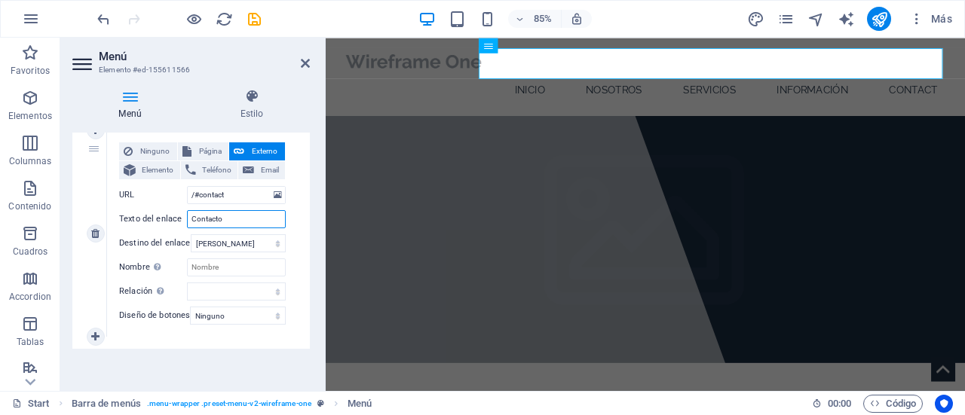
select select
type input "Contacto"
click at [277, 374] on div "Menú Automático Personalizado Crear elementos de menú personalizados para este …" at bounding box center [190, 256] width 237 height 246
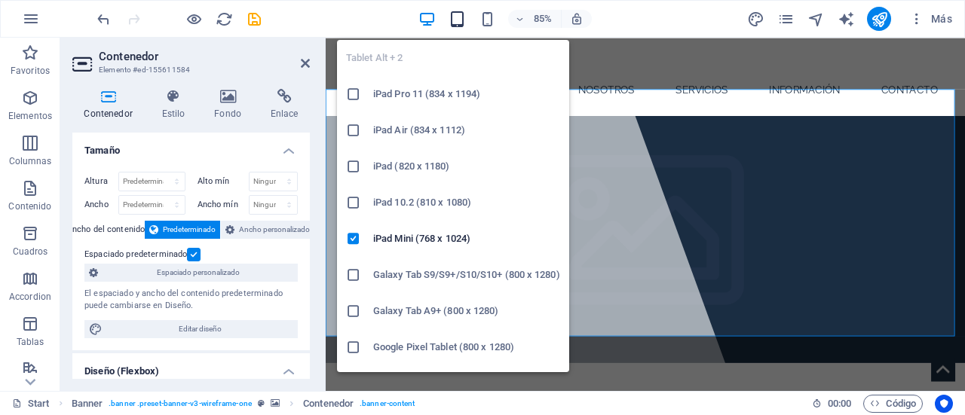
click at [453, 20] on icon "button" at bounding box center [456, 19] width 17 height 17
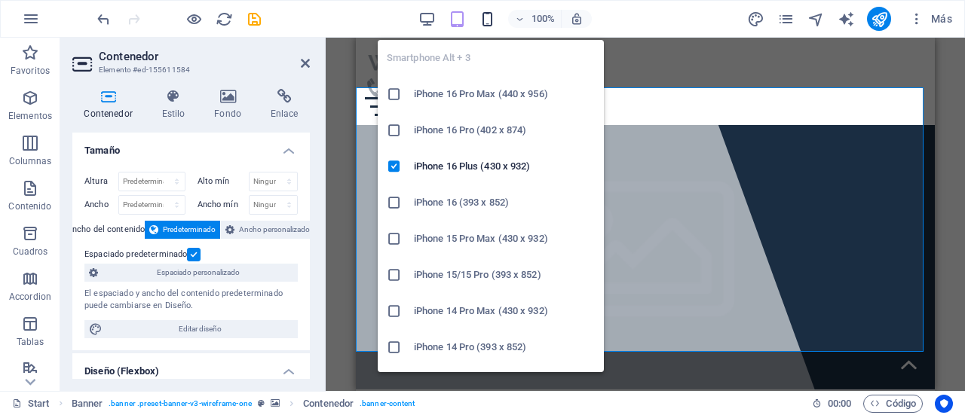
click at [494, 19] on icon "button" at bounding box center [486, 19] width 17 height 17
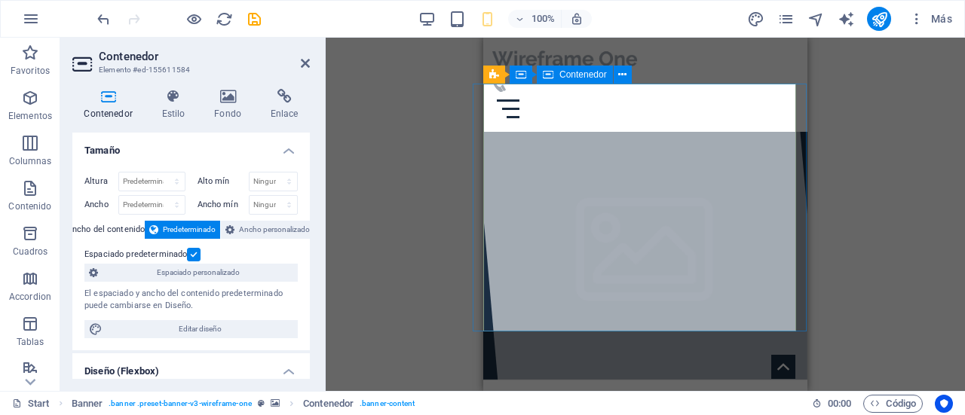
click at [778, 54] on section "Favoritos Elementos Columnas Contenido Cuadros Accordion Tablas Prestaciones Im…" at bounding box center [482, 214] width 965 height 353
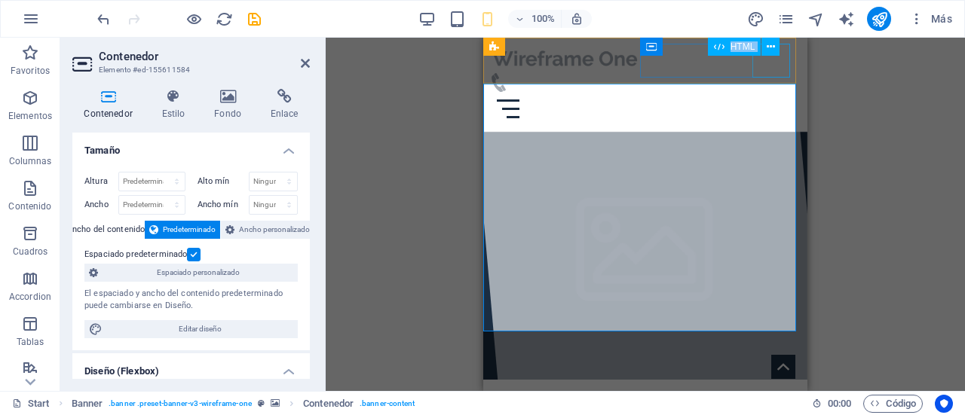
click at [775, 92] on div at bounding box center [645, 109] width 312 height 34
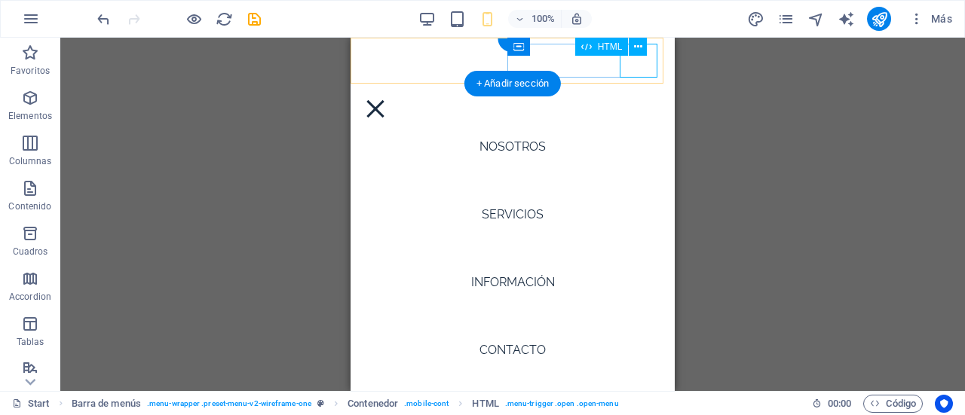
click at [632, 92] on div at bounding box center [512, 109] width 312 height 34
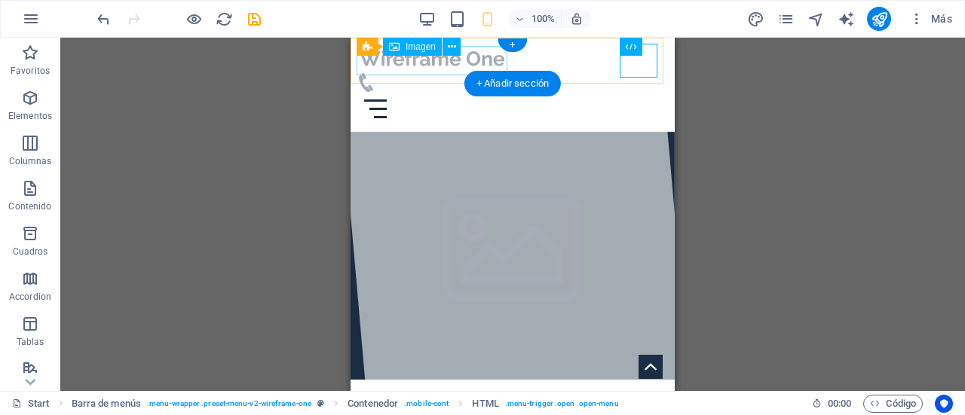
click at [436, 67] on figure at bounding box center [512, 58] width 312 height 29
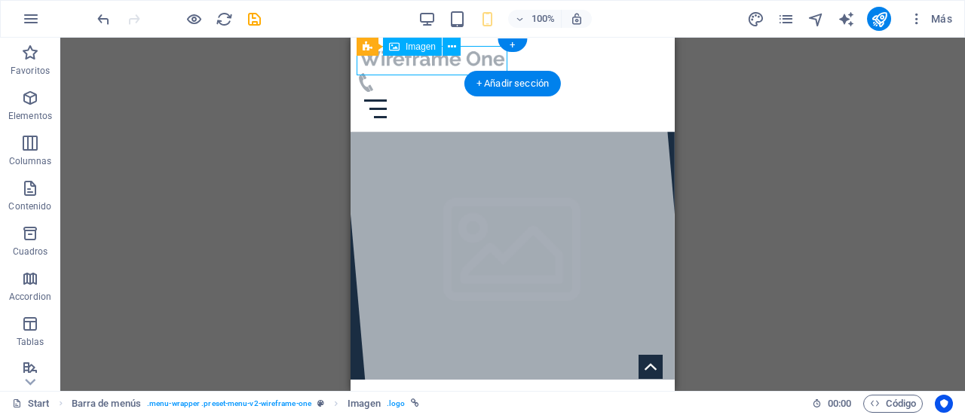
click at [436, 67] on figure at bounding box center [512, 58] width 312 height 29
select select "px"
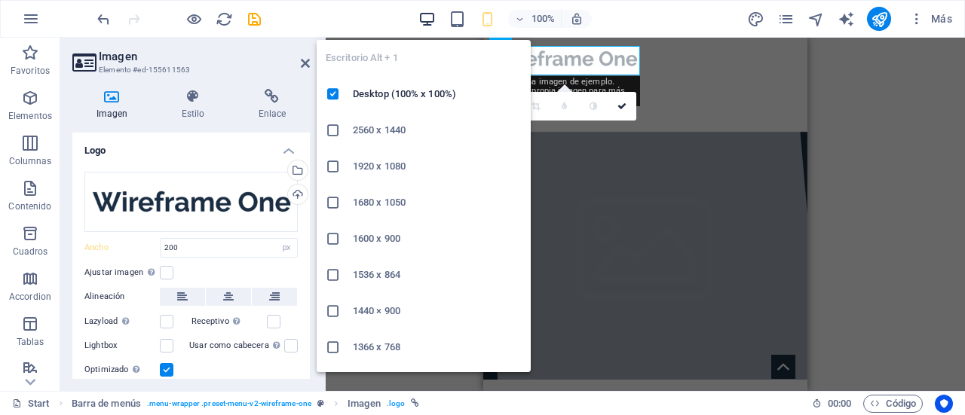
click at [428, 27] on button "button" at bounding box center [426, 19] width 18 height 18
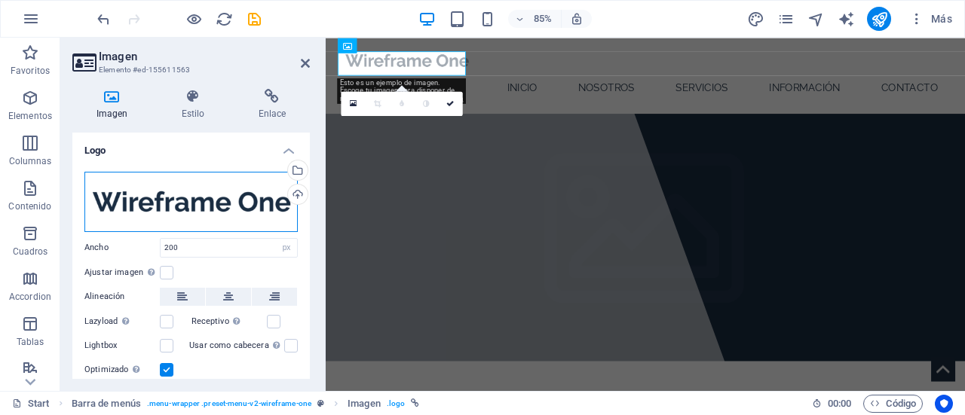
click at [152, 202] on div "Arrastra archivos aquí, haz clic para escoger archivos o selecciona archivos de…" at bounding box center [190, 202] width 213 height 60
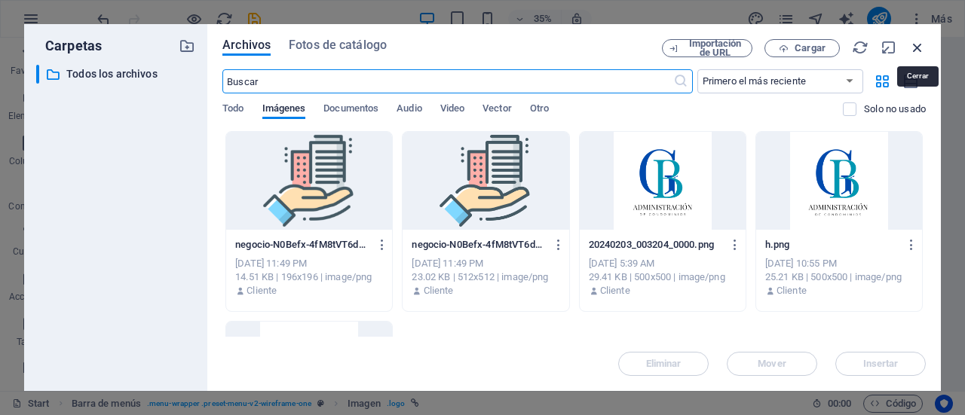
click at [911, 47] on icon "button" at bounding box center [917, 47] width 17 height 17
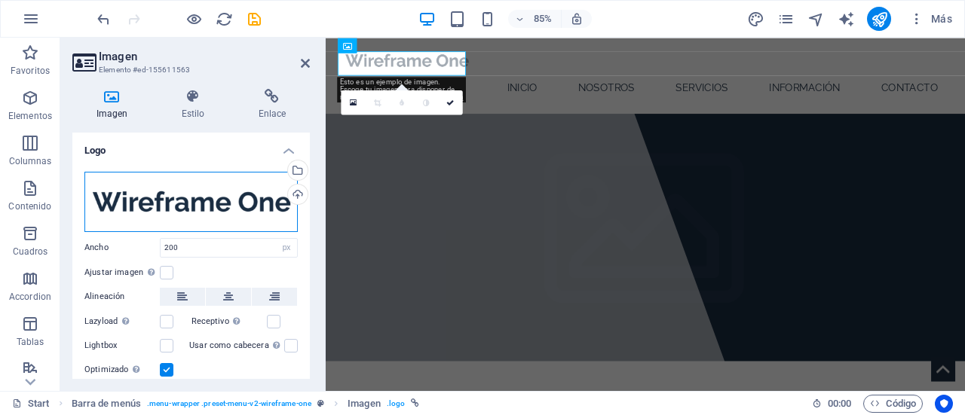
click at [267, 205] on div "Arrastra archivos aquí, haz clic para escoger archivos o selecciona archivos de…" at bounding box center [190, 202] width 213 height 60
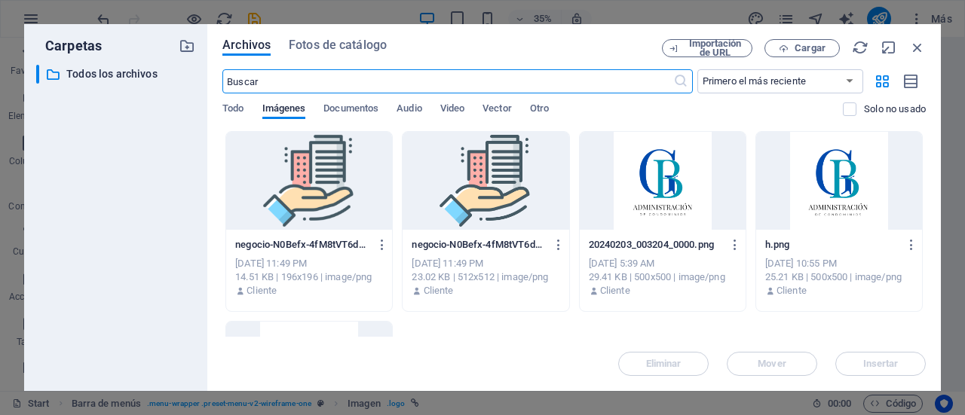
click at [680, 189] on div at bounding box center [662, 181] width 166 height 98
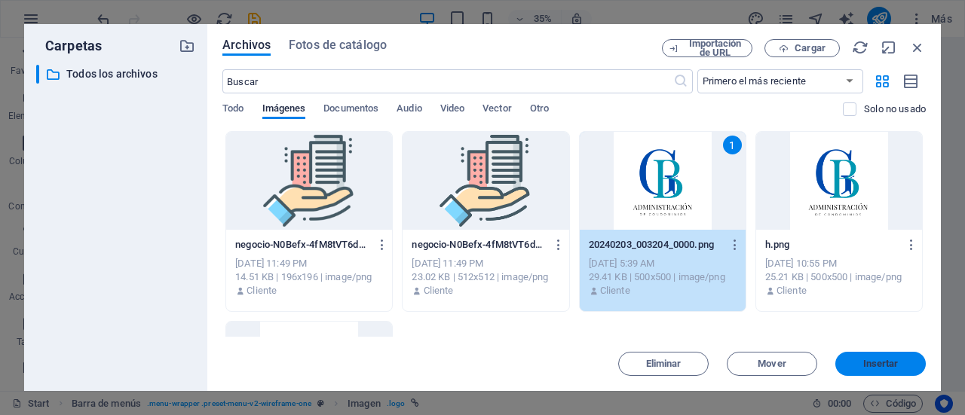
click at [900, 358] on button "Insertar" at bounding box center [880, 364] width 90 height 24
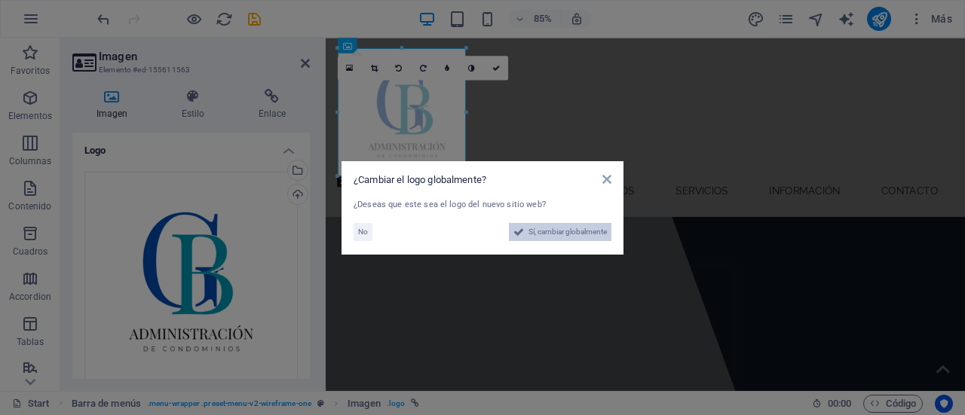
click at [572, 232] on span "Sí, cambiar globalmente" at bounding box center [567, 232] width 78 height 18
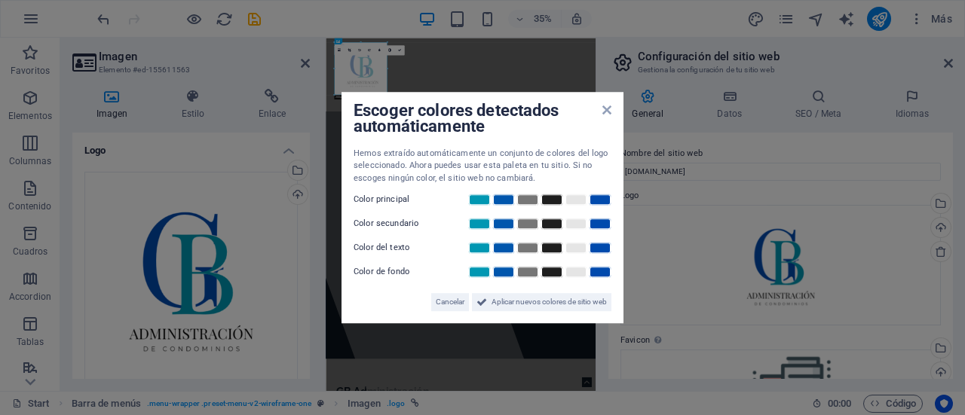
click at [572, 232] on div "Color secundario" at bounding box center [482, 224] width 258 height 18
click at [533, 302] on span "Aplicar nuevos colores de sitio web" at bounding box center [548, 302] width 115 height 18
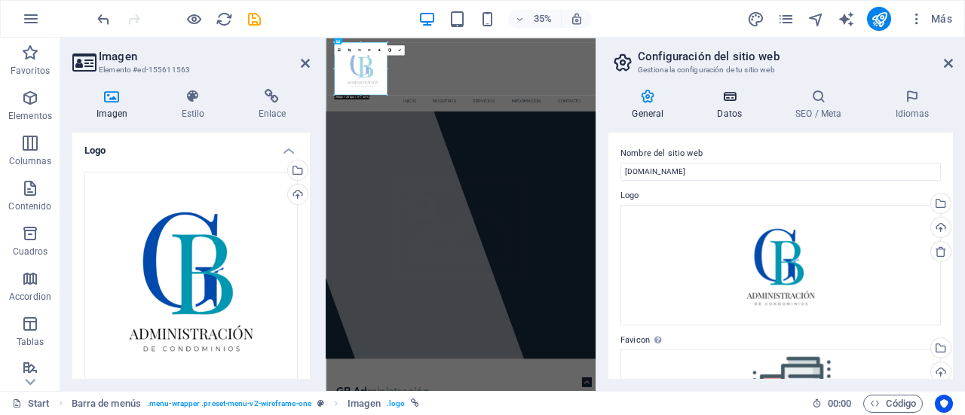
click at [717, 101] on icon at bounding box center [729, 96] width 72 height 15
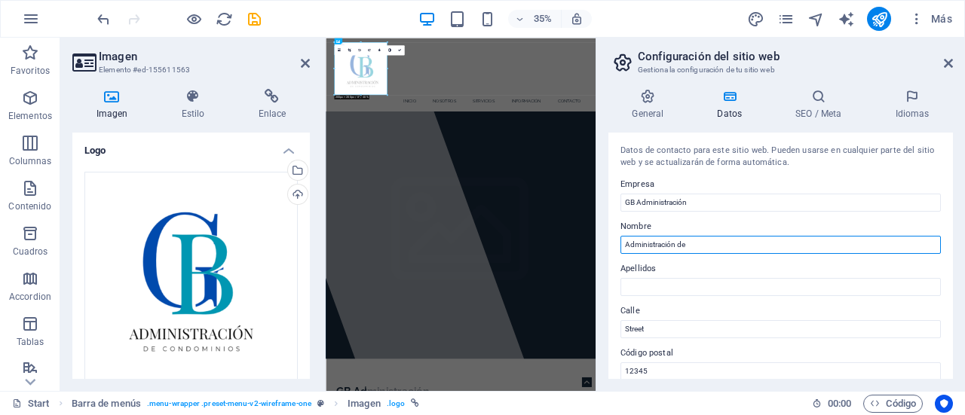
click at [717, 251] on input "Administración de" at bounding box center [780, 245] width 320 height 18
drag, startPoint x: 1043, startPoint y: 289, endPoint x: 826, endPoint y: 667, distance: 436.1
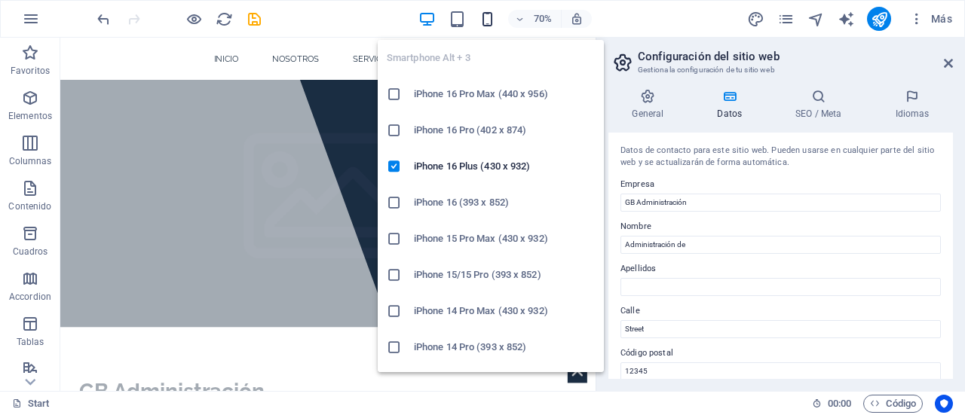
click at [488, 25] on icon "button" at bounding box center [486, 19] width 17 height 17
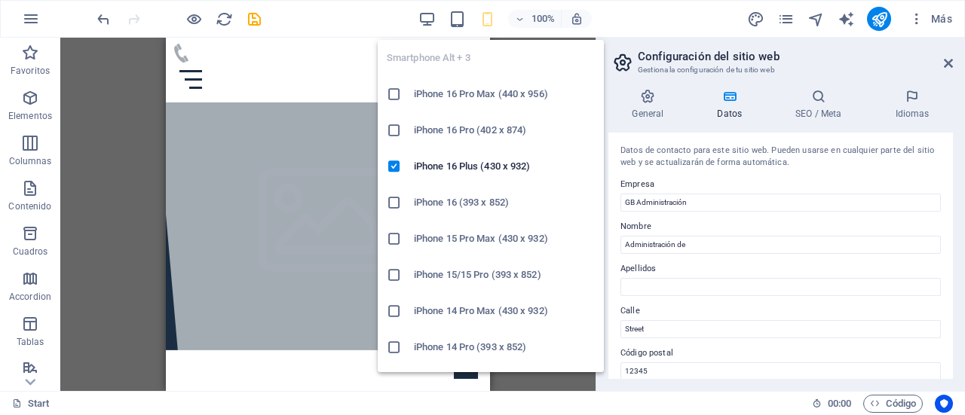
click at [480, 25] on icon "button" at bounding box center [486, 19] width 17 height 17
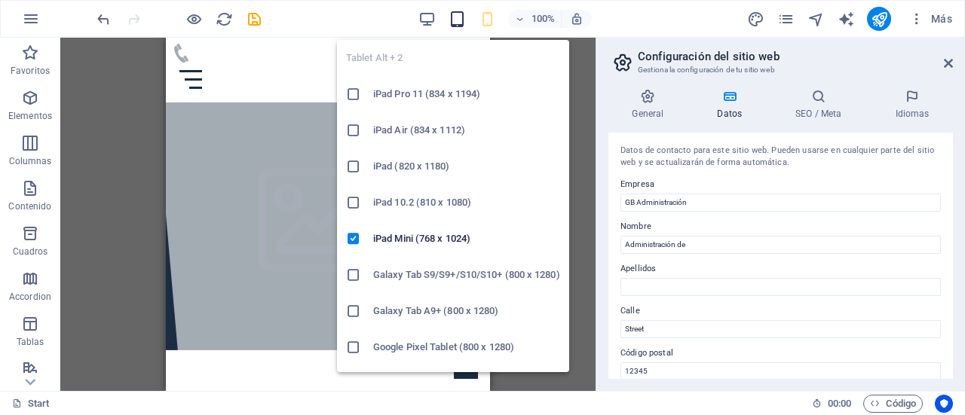
click at [455, 19] on icon "button" at bounding box center [456, 19] width 17 height 17
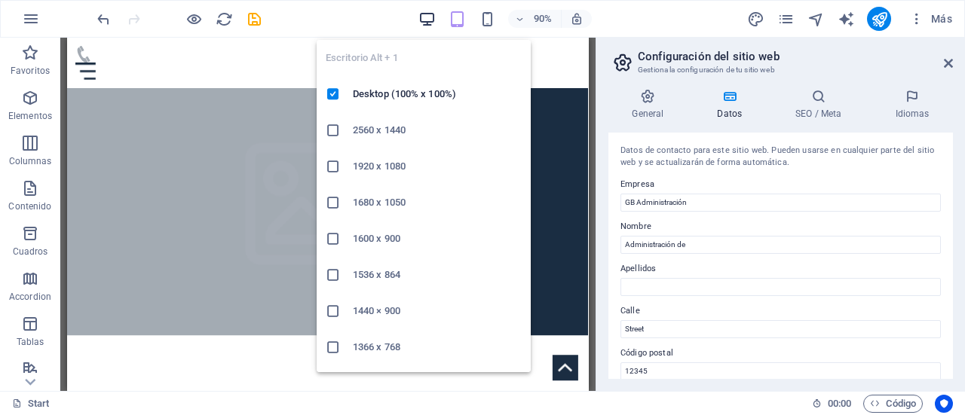
click at [420, 19] on icon "button" at bounding box center [426, 19] width 17 height 17
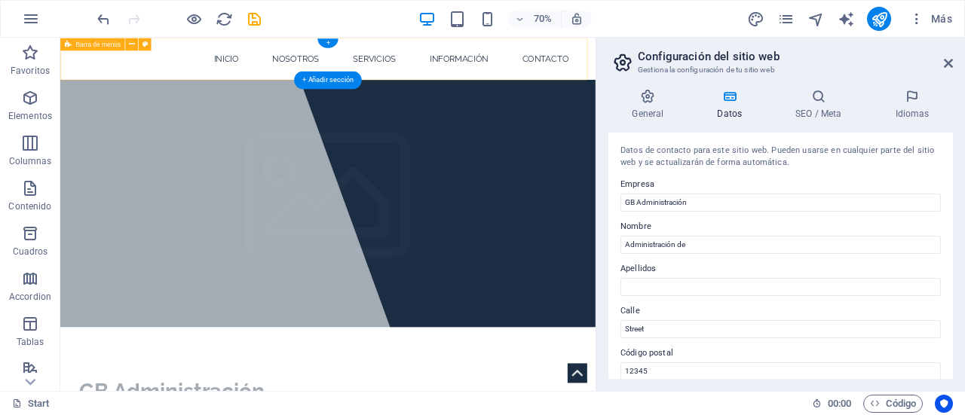
click at [137, 90] on div "Inicio Nosotros Servicios Información Contacto" at bounding box center [442, 68] width 764 height 60
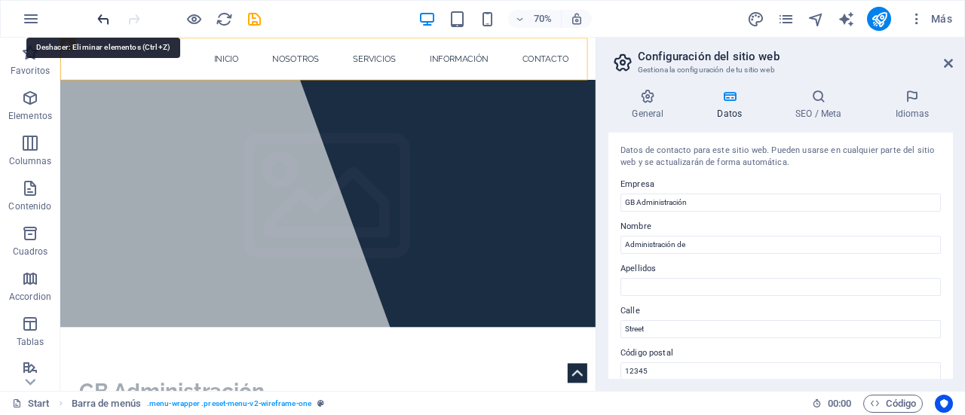
click at [109, 15] on icon "undo" at bounding box center [103, 19] width 17 height 17
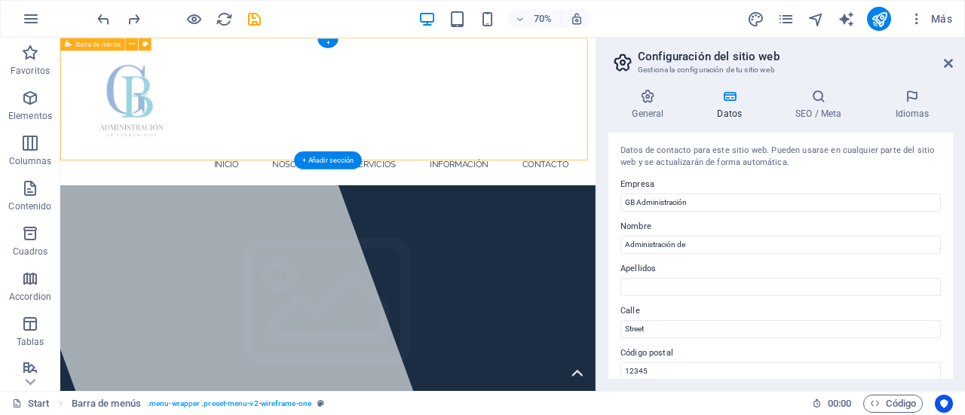
click at [688, 182] on div "Inicio Nosotros Servicios Información Contacto" at bounding box center [442, 143] width 764 height 211
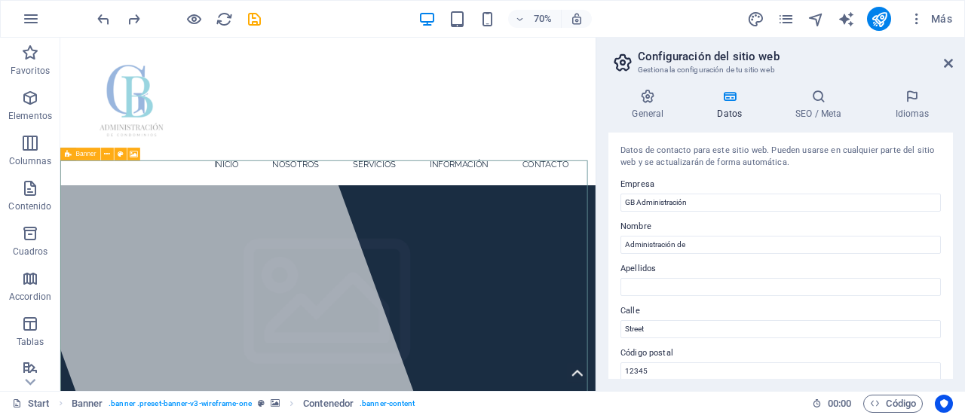
click at [76, 154] on span "Banner" at bounding box center [85, 154] width 20 height 6
click at [122, 157] on icon at bounding box center [121, 153] width 6 height 11
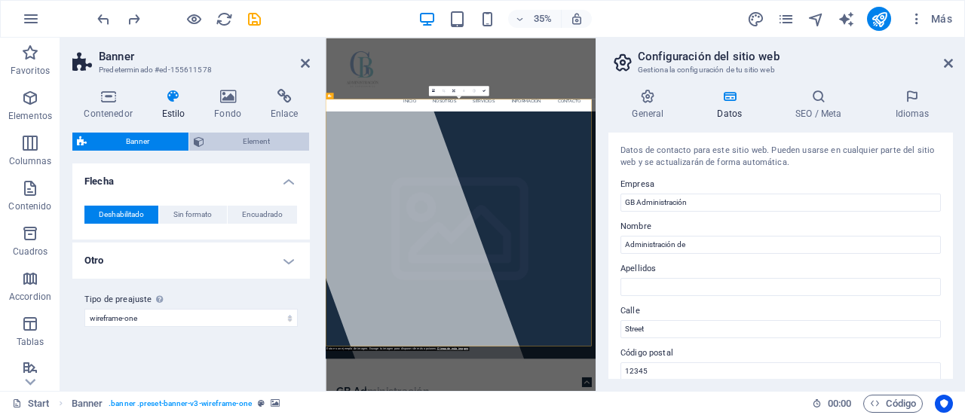
click at [228, 142] on span "Element" at bounding box center [257, 142] width 96 height 18
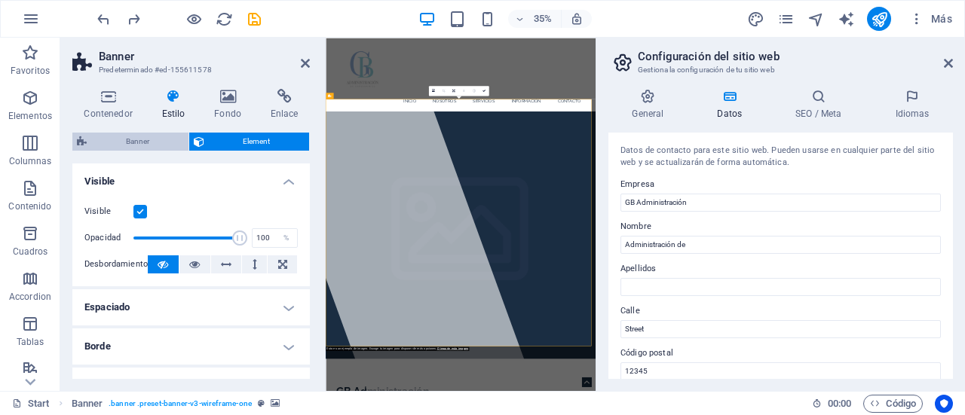
click at [152, 142] on span "Banner" at bounding box center [137, 142] width 93 height 18
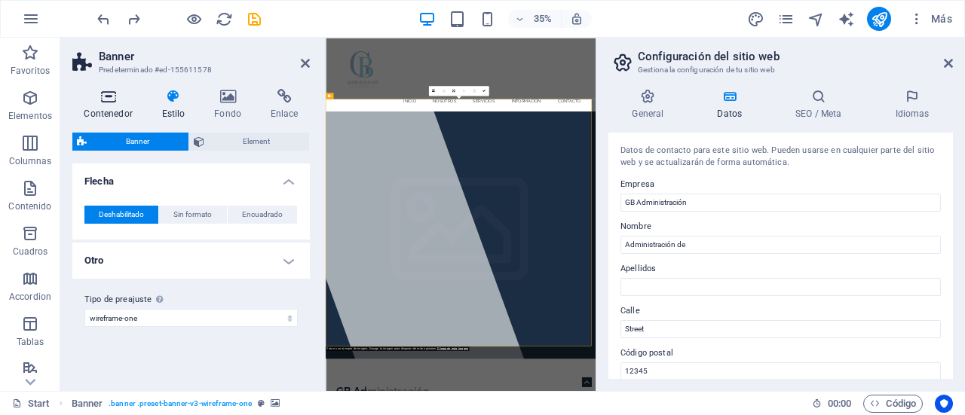
click at [105, 94] on icon at bounding box center [108, 96] width 72 height 15
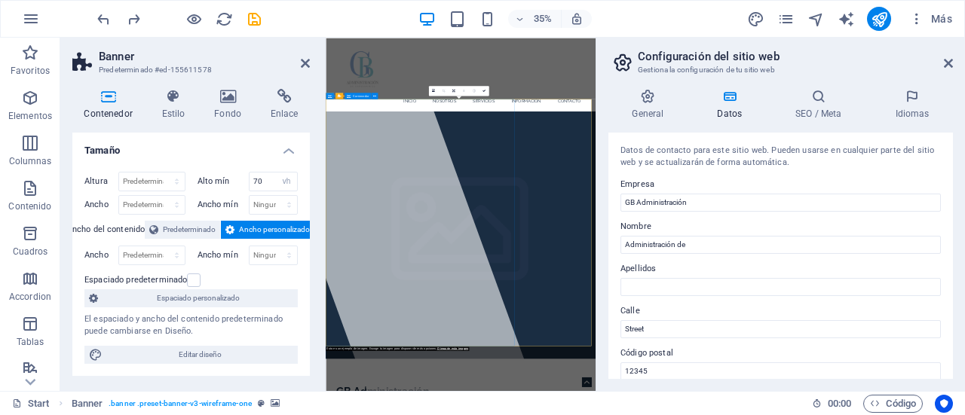
click at [302, 58] on icon at bounding box center [305, 63] width 9 height 12
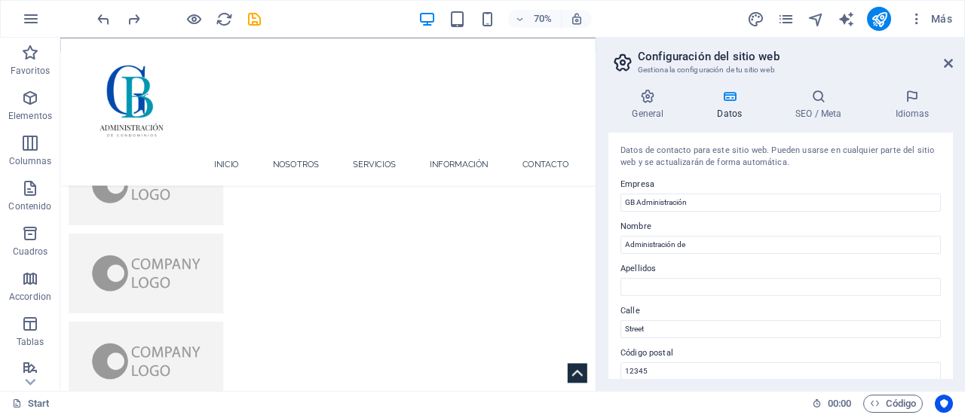
scroll to position [3233, 0]
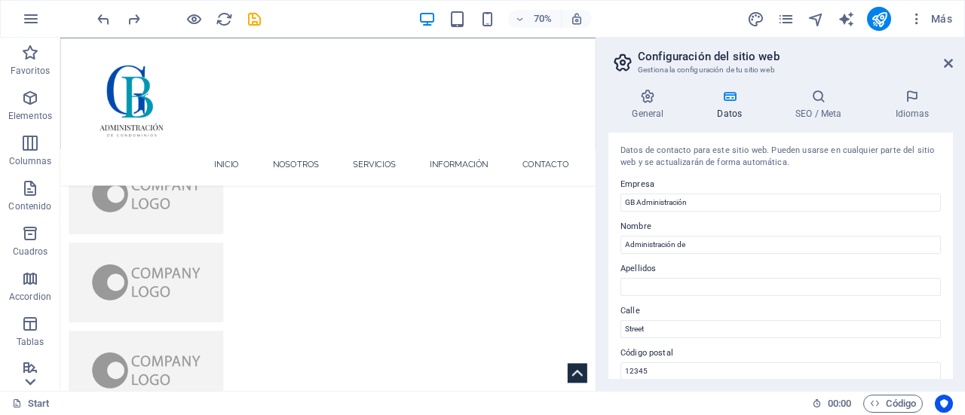
click at [29, 382] on icon at bounding box center [30, 382] width 11 height 7
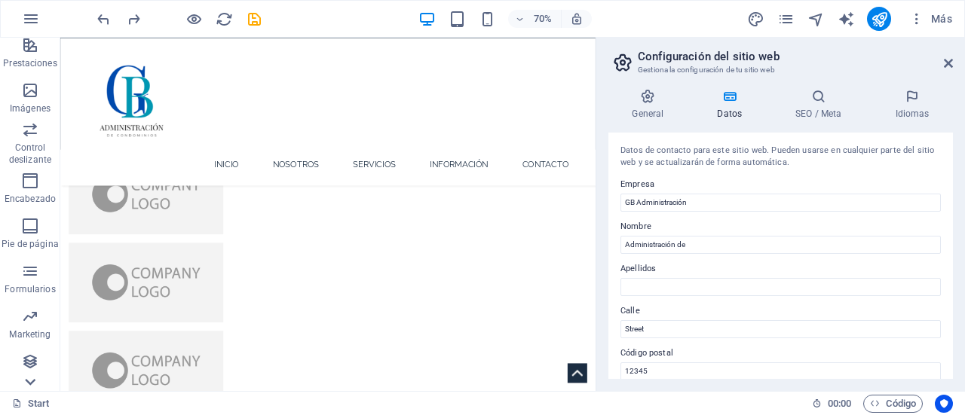
scroll to position [324, 0]
click at [32, 23] on icon "button" at bounding box center [31, 19] width 18 height 18
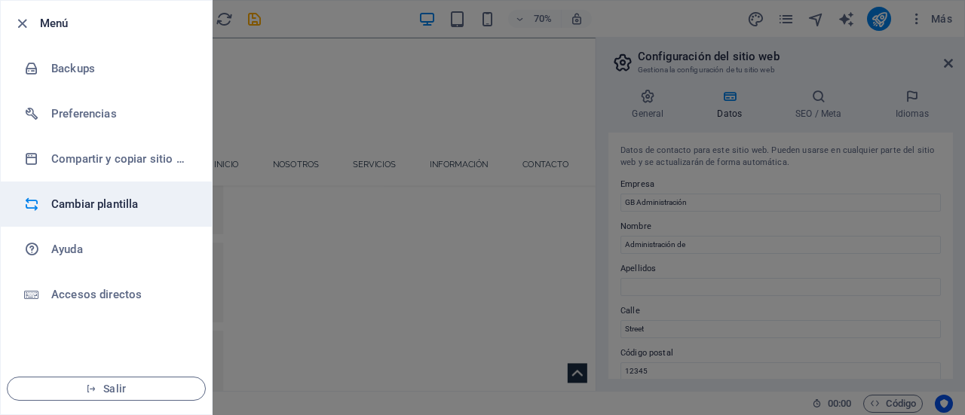
click at [78, 204] on h6 "Cambiar plantilla" at bounding box center [120, 204] width 139 height 18
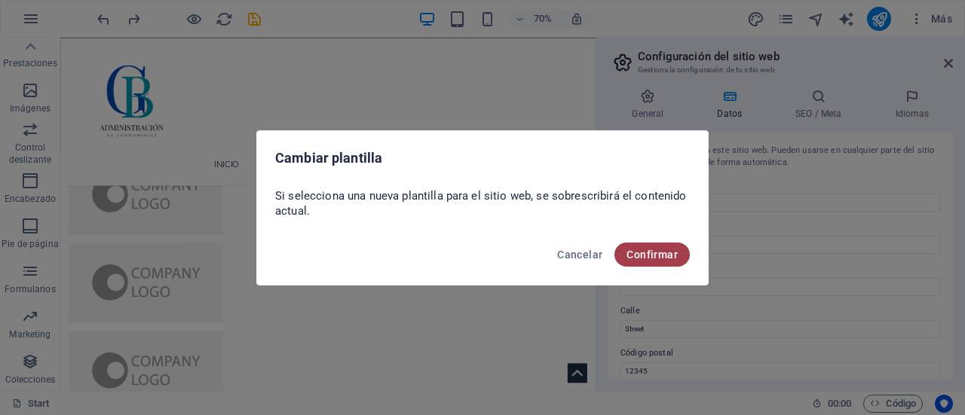
click at [644, 252] on span "Confirmar" at bounding box center [651, 255] width 51 height 12
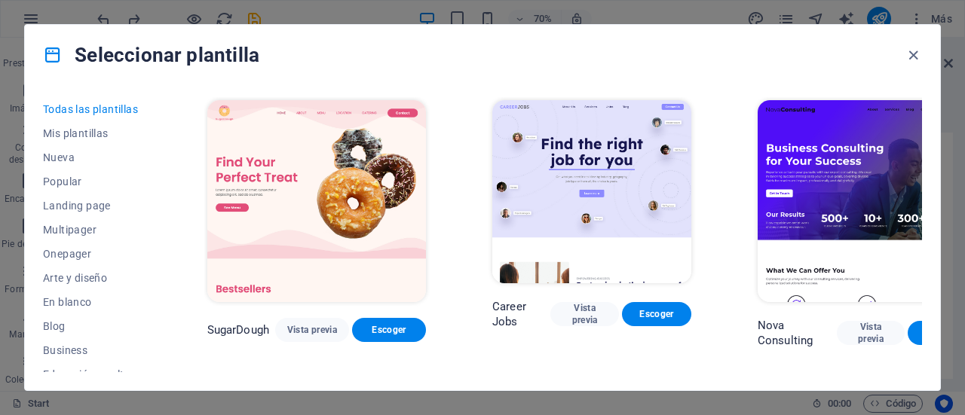
click at [918, 104] on div "Nova Consulting Vista previa Escoger" at bounding box center [866, 222] width 225 height 251
click at [92, 208] on span "Landing page" at bounding box center [92, 206] width 98 height 12
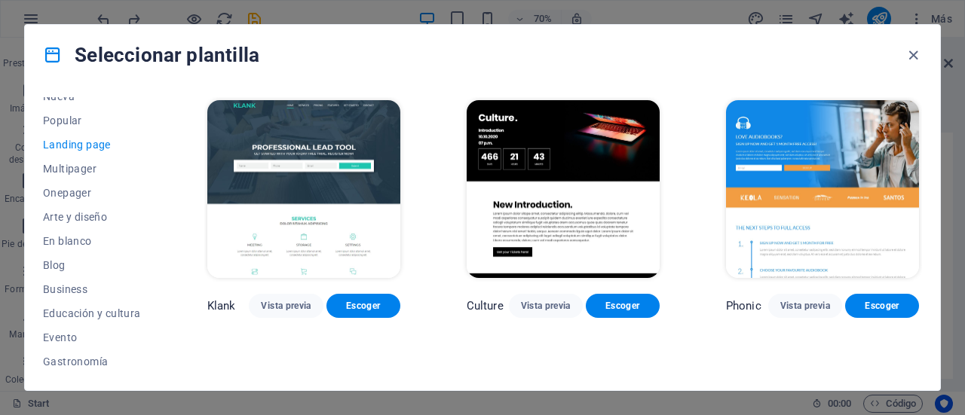
scroll to position [90, 0]
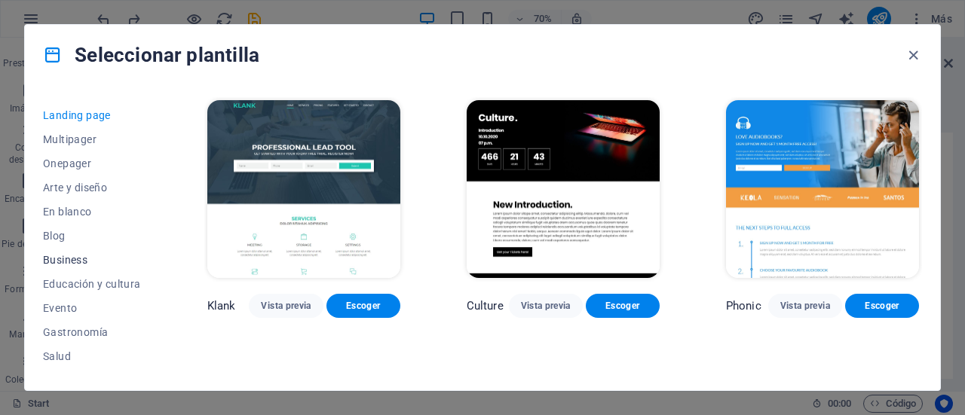
click at [63, 260] on span "Business" at bounding box center [92, 260] width 98 height 12
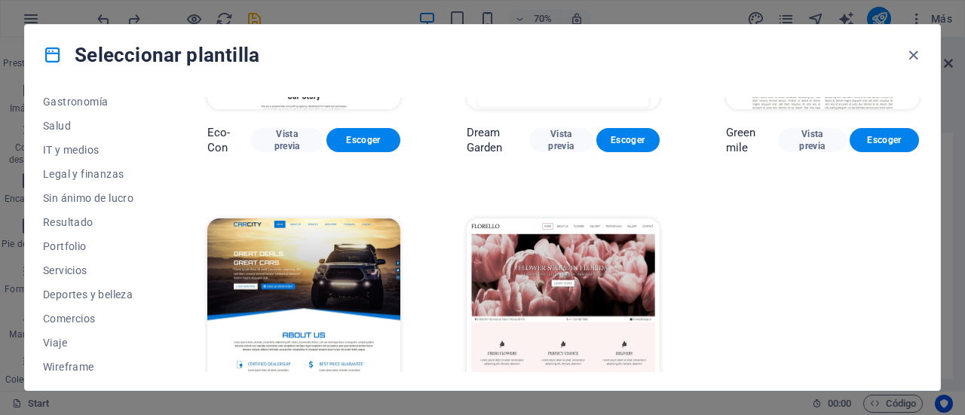
scroll to position [327, 0]
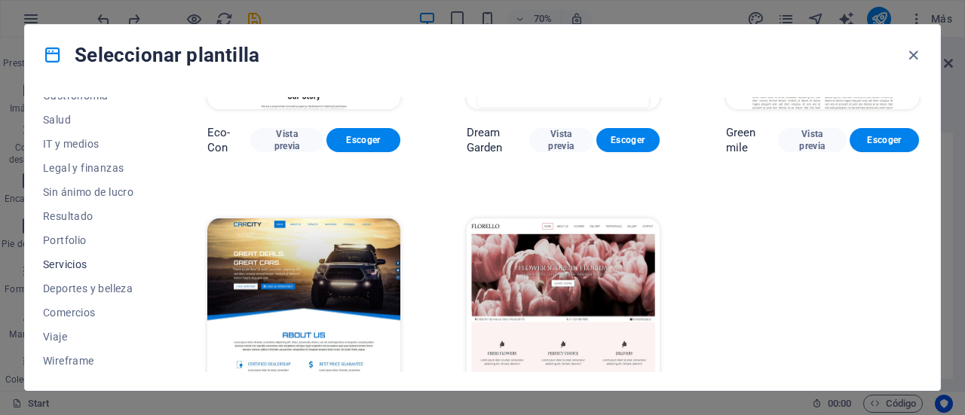
click at [87, 252] on button "Servicios" at bounding box center [92, 264] width 98 height 24
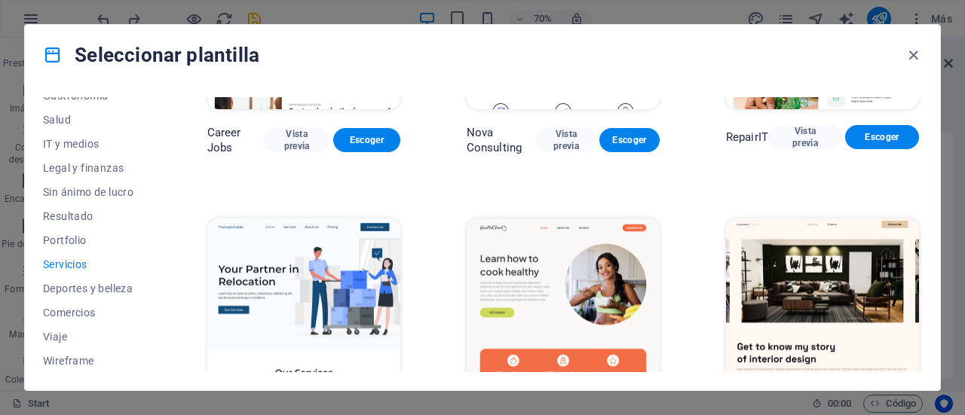
click at [747, 298] on img at bounding box center [822, 308] width 193 height 178
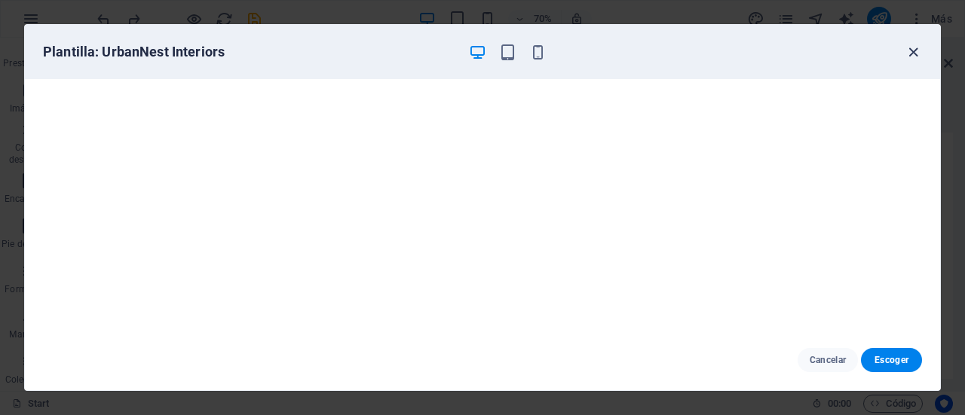
click at [912, 46] on icon "button" at bounding box center [912, 52] width 17 height 17
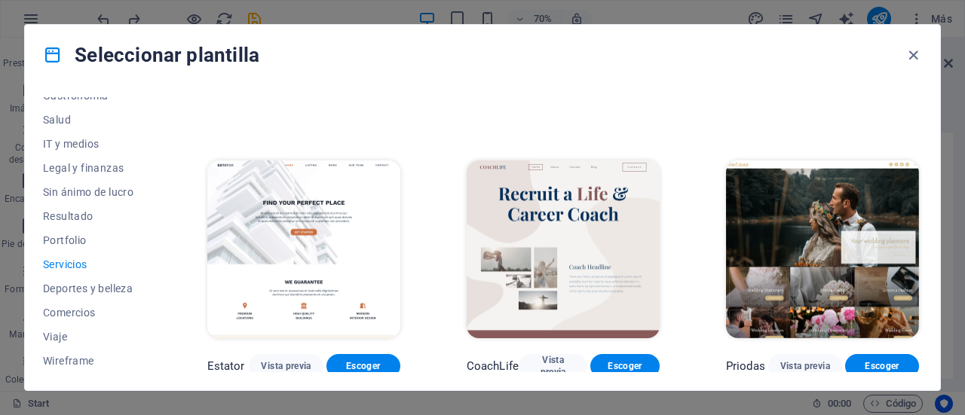
scroll to position [809, 0]
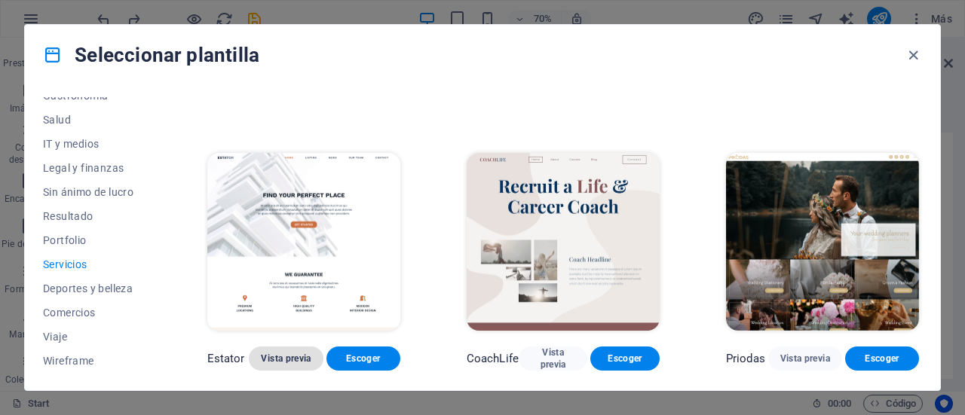
click at [288, 353] on span "Vista previa" at bounding box center [286, 359] width 50 height 12
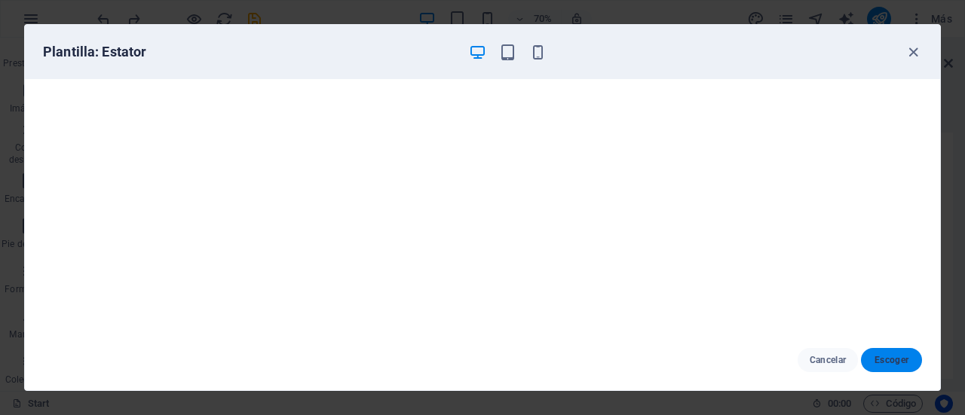
click at [889, 364] on span "Escoger" at bounding box center [891, 360] width 37 height 12
checkbox input "false"
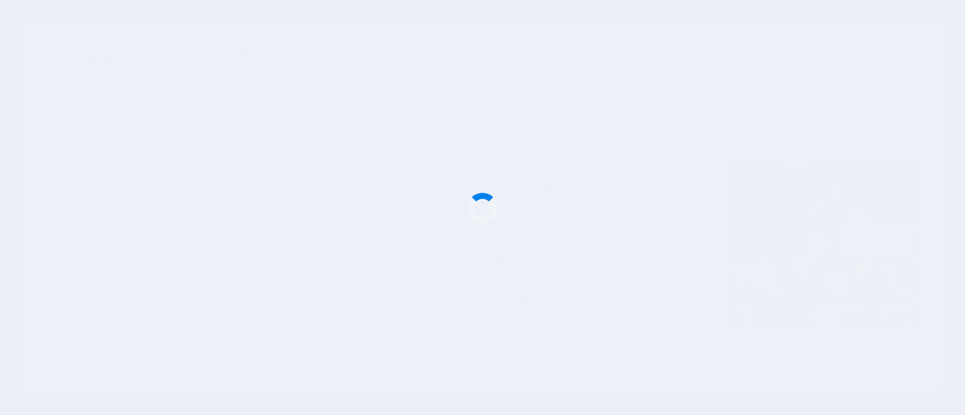
scroll to position [3153, 0]
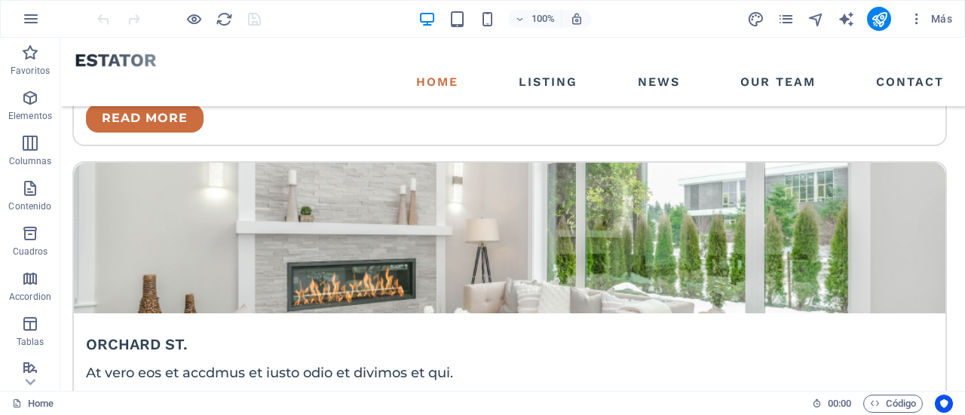
scroll to position [2725, 0]
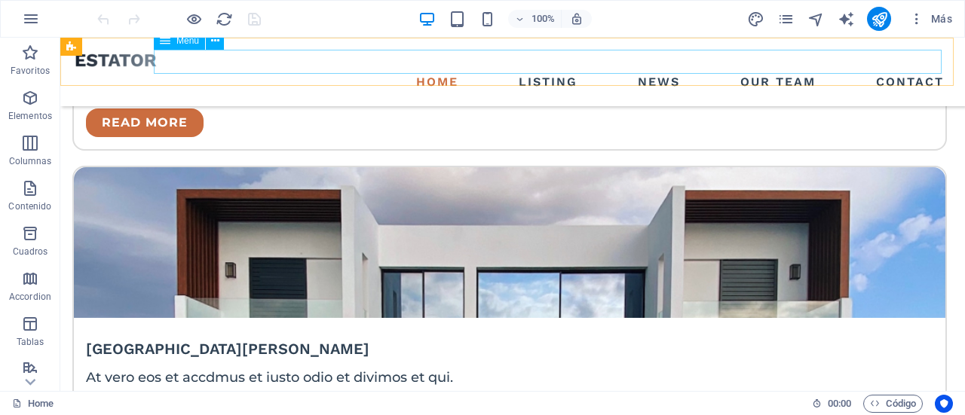
click at [514, 70] on nav "Home Listing News Our Team Contact" at bounding box center [512, 82] width 874 height 24
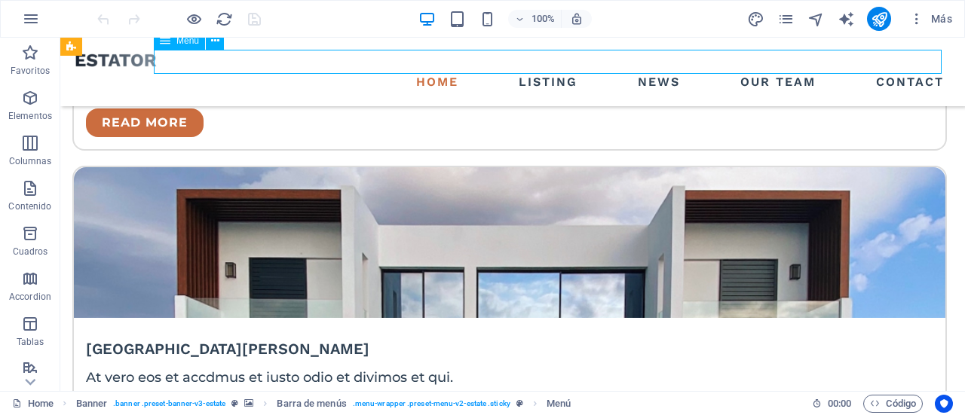
click at [535, 70] on nav "Home Listing News Our Team Contact" at bounding box center [512, 82] width 874 height 24
click at [307, 70] on nav "Home Listing News Our Team Contact" at bounding box center [512, 82] width 874 height 24
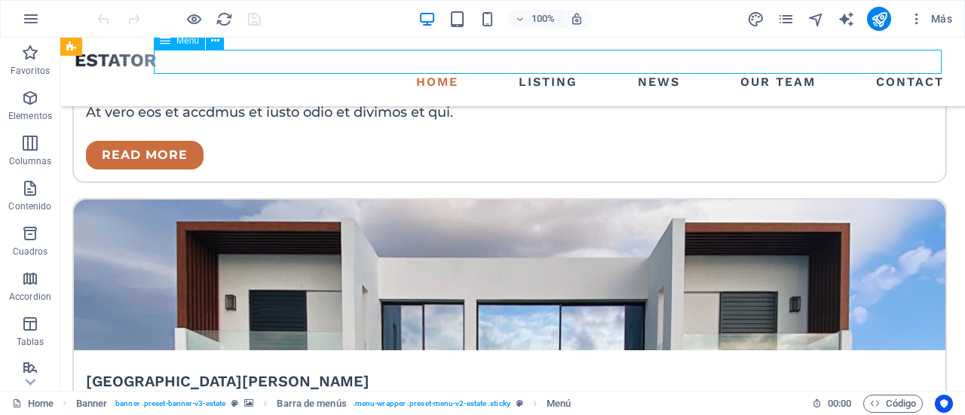
select select
select select "1"
select select
select select "2"
select select
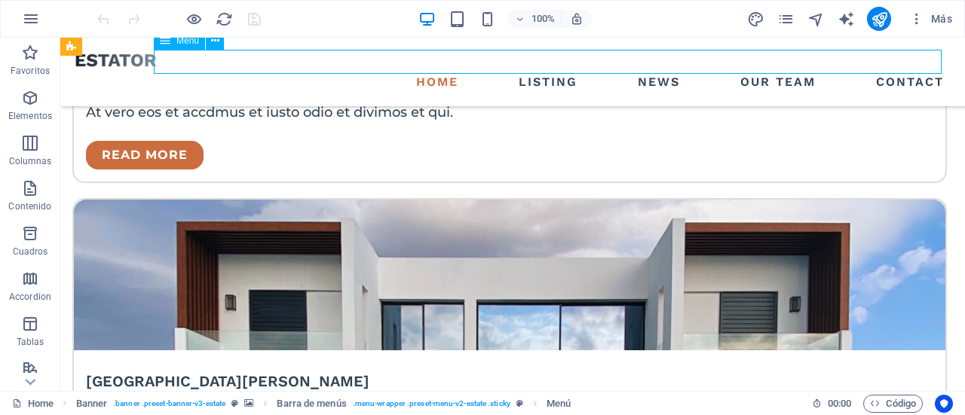
select select "3"
select select
select select "4"
select select
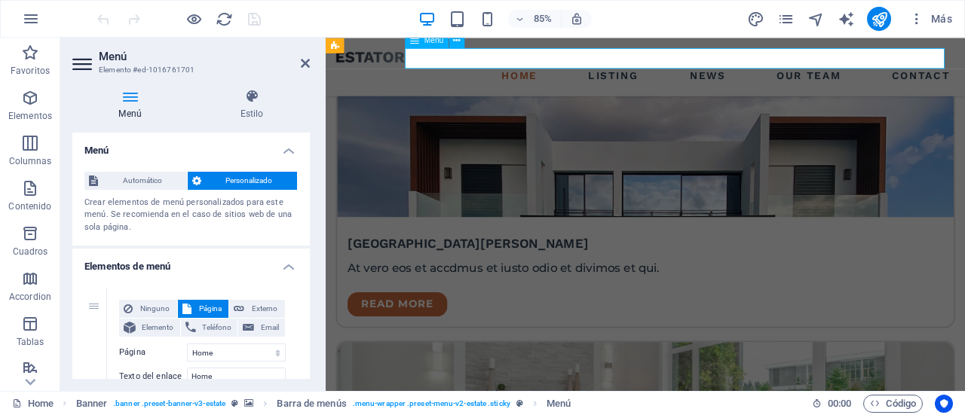
scroll to position [2954, 0]
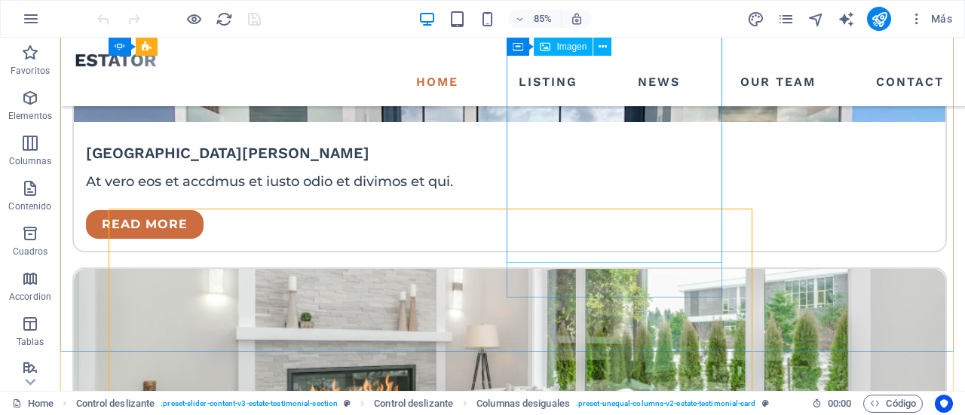
scroll to position [2725, 0]
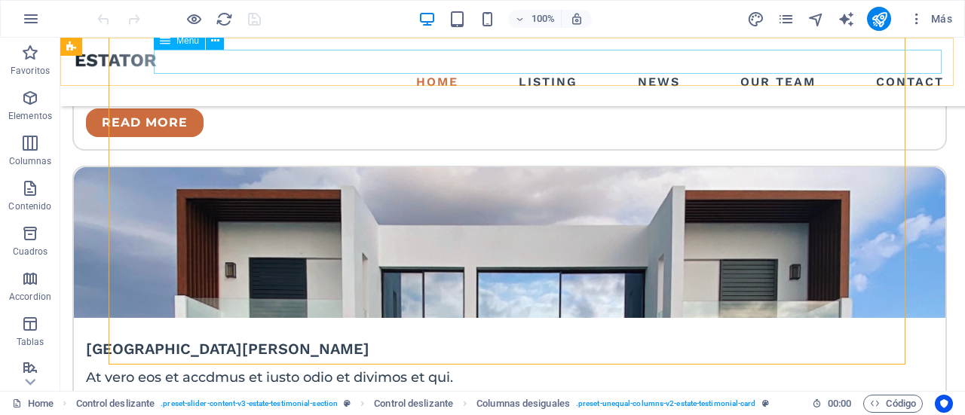
click at [913, 70] on nav "Home Listing News Our Team Contact" at bounding box center [512, 82] width 874 height 24
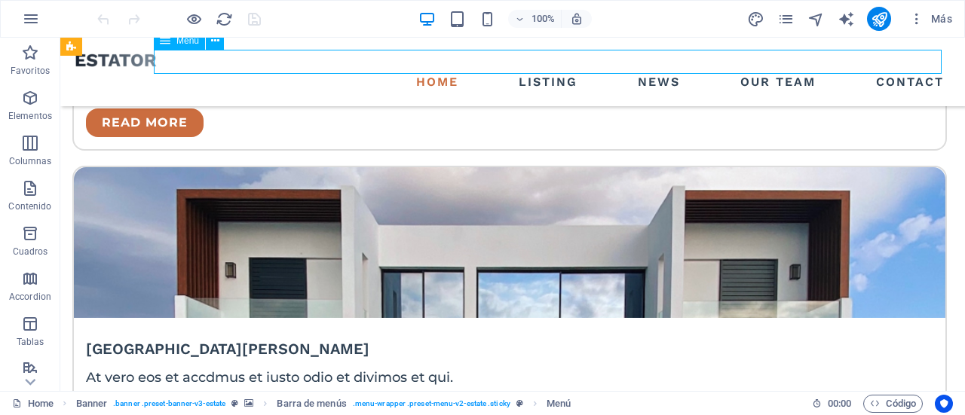
click at [913, 70] on nav "Home Listing News Our Team Contact" at bounding box center [512, 82] width 874 height 24
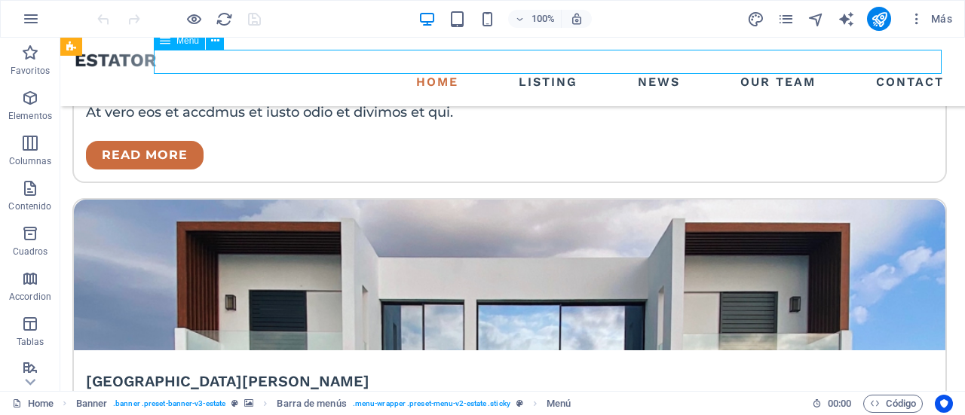
select select
select select "1"
select select
select select "2"
select select
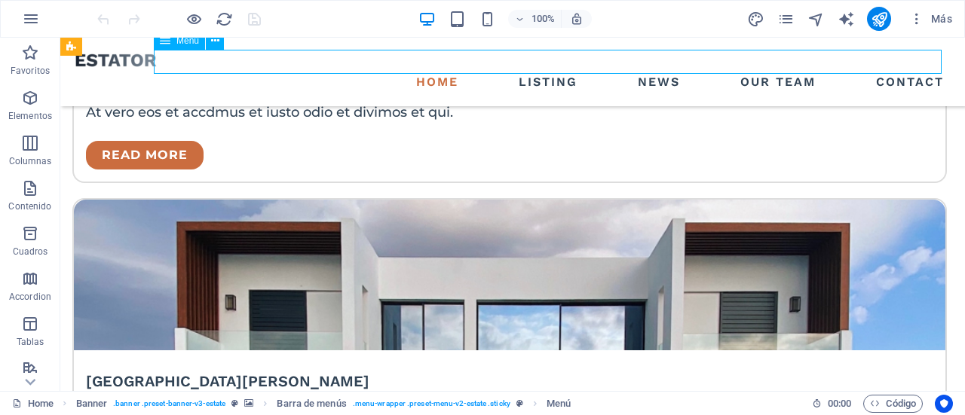
select select "3"
select select
select select "4"
select select
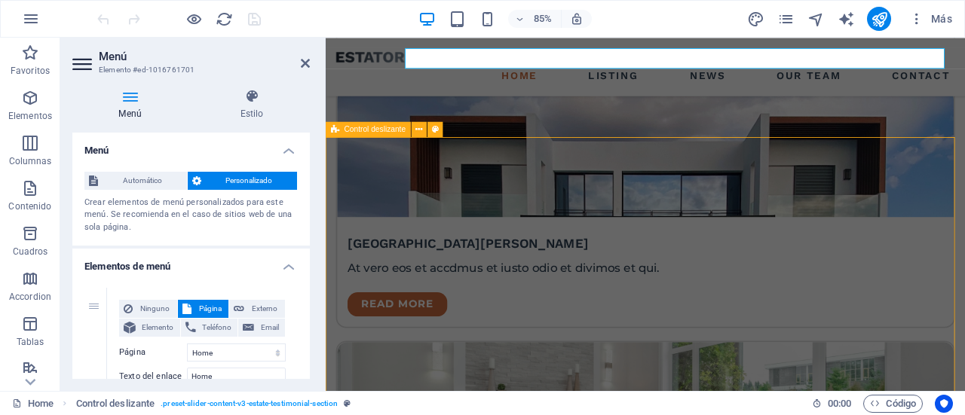
scroll to position [2497, 0]
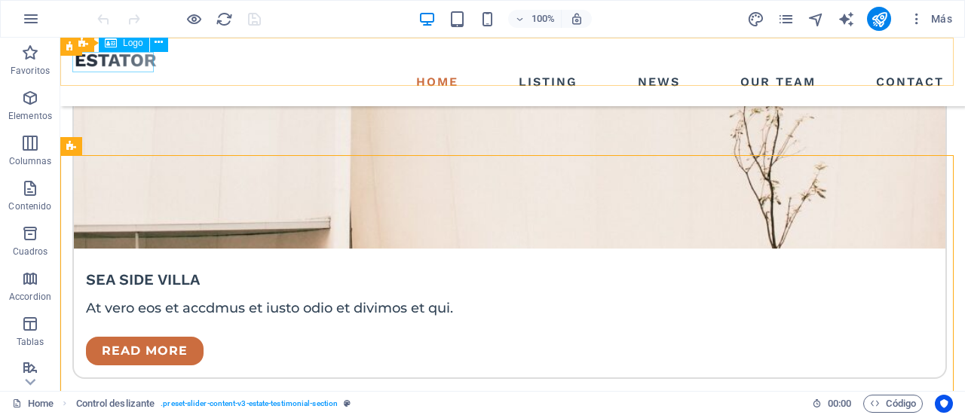
click at [112, 70] on div at bounding box center [512, 60] width 874 height 20
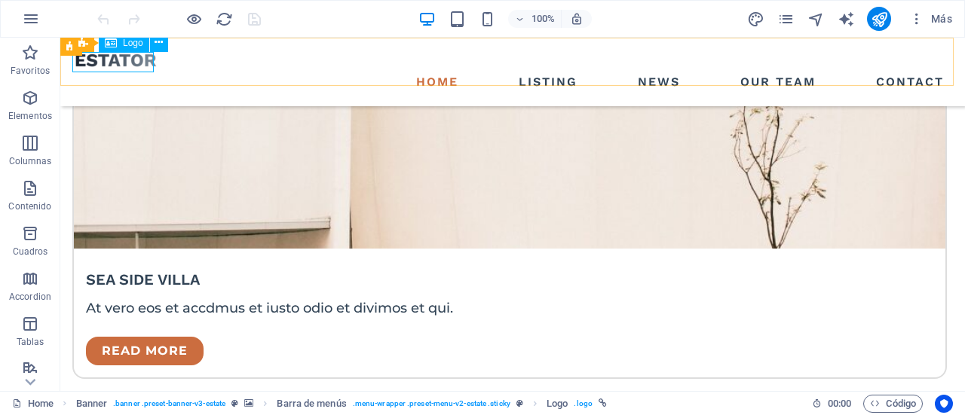
click at [129, 42] on span "Logo" at bounding box center [133, 42] width 20 height 9
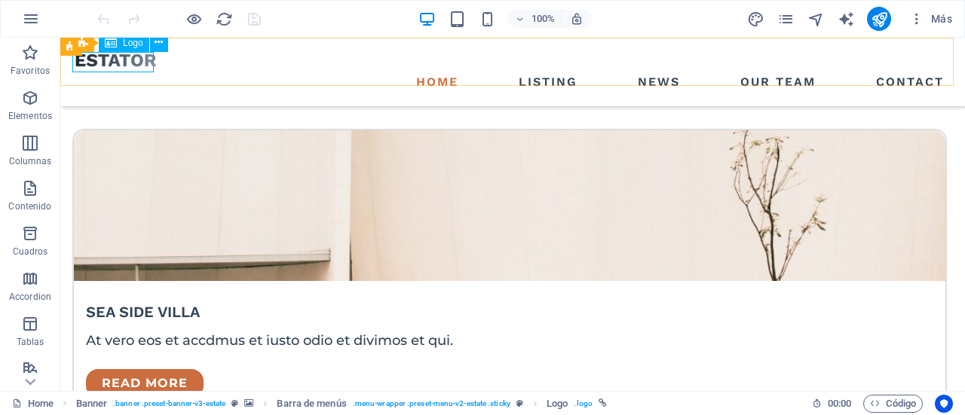
select select "px"
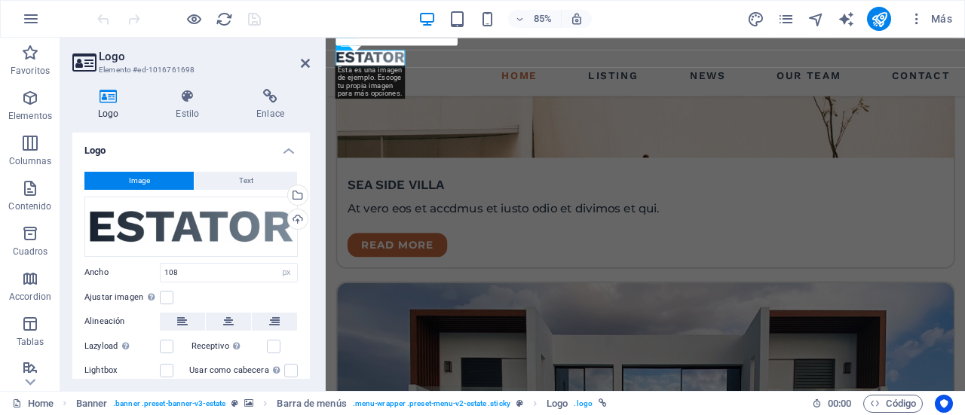
scroll to position [2725, 0]
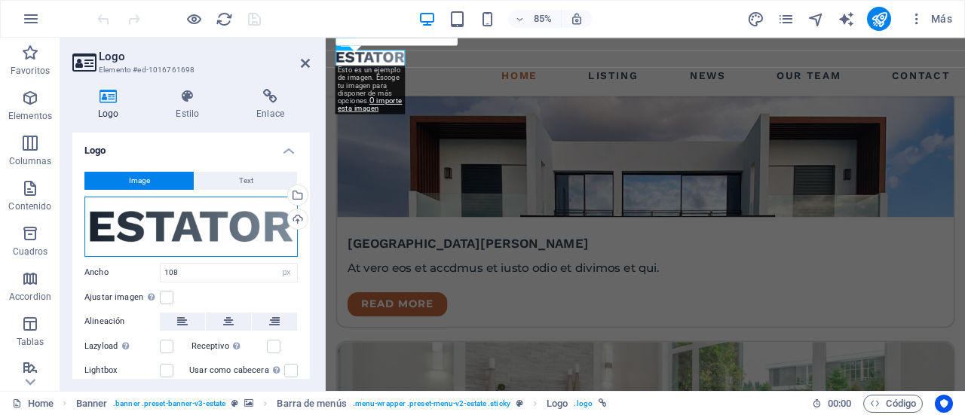
click at [194, 213] on div "Arrastra archivos aquí, haz clic para escoger archivos o selecciona archivos de…" at bounding box center [190, 227] width 213 height 60
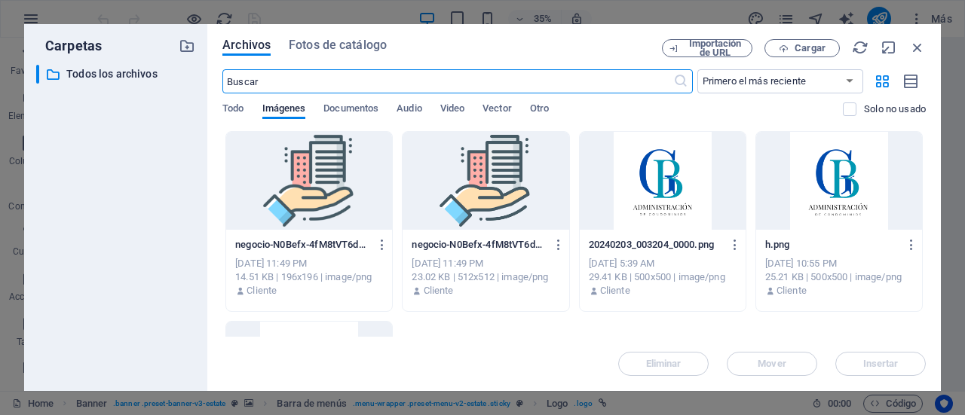
scroll to position [3279, 0]
click at [644, 203] on div at bounding box center [662, 181] width 166 height 98
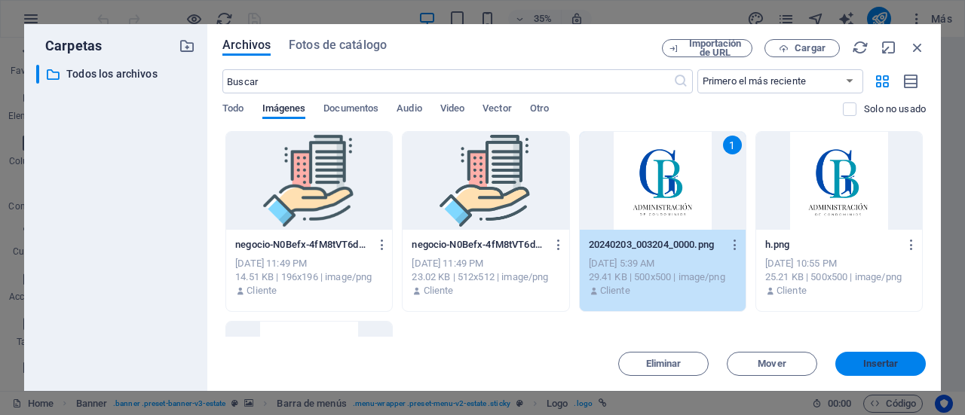
click at [885, 359] on span "Insertar" at bounding box center [880, 363] width 35 height 9
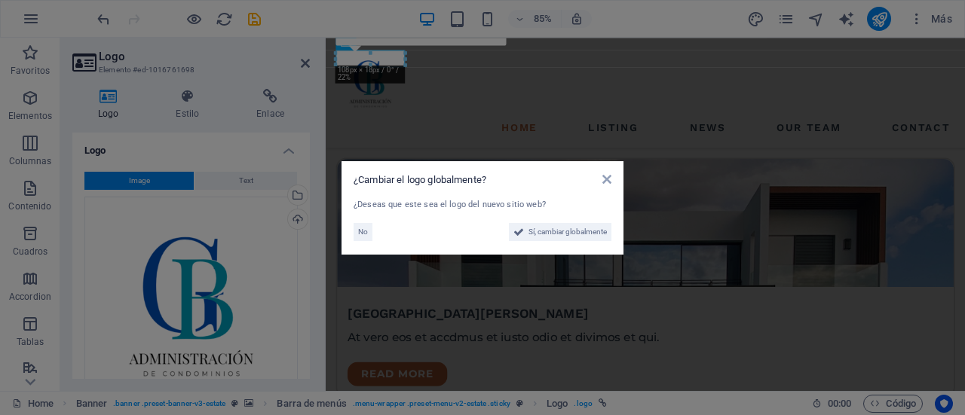
scroll to position [2750, 0]
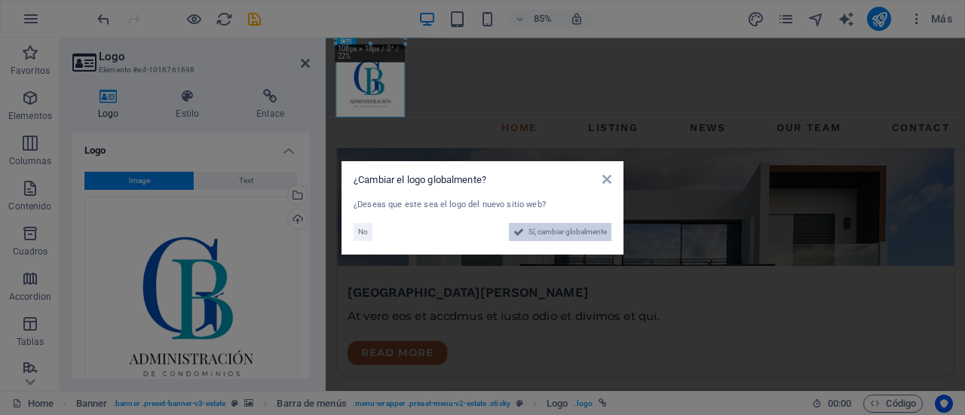
click at [549, 228] on span "Sí, cambiar globalmente" at bounding box center [567, 232] width 78 height 18
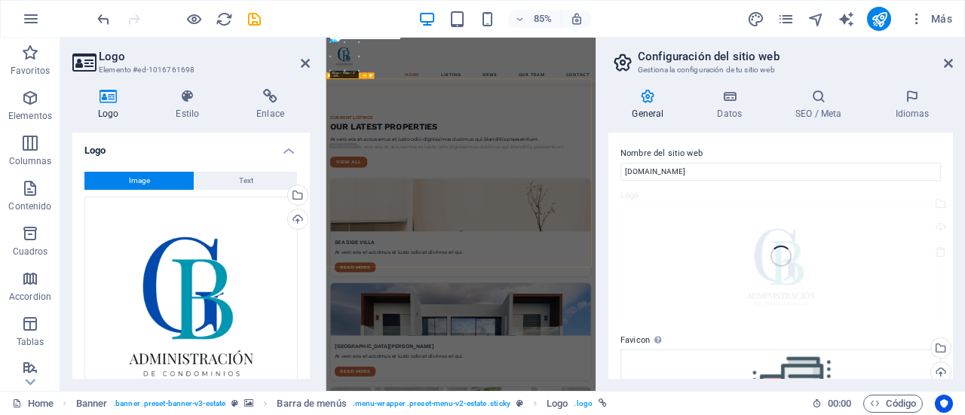
scroll to position [3279, 0]
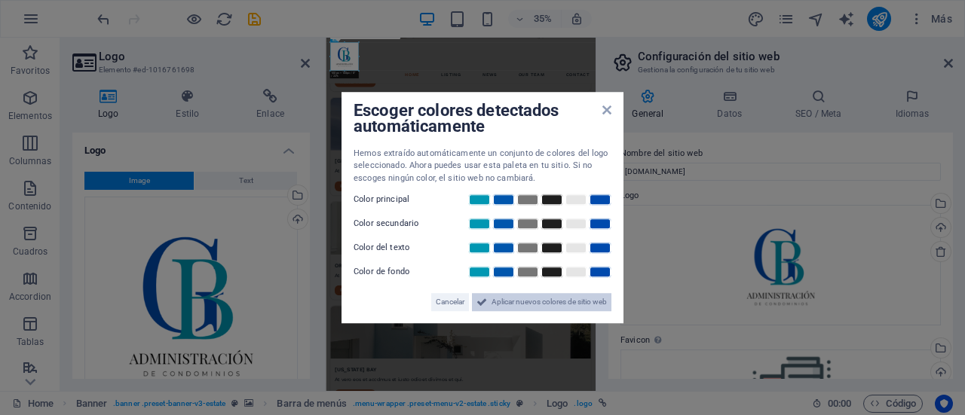
click at [535, 307] on span "Aplicar nuevos colores de sitio web" at bounding box center [548, 302] width 115 height 18
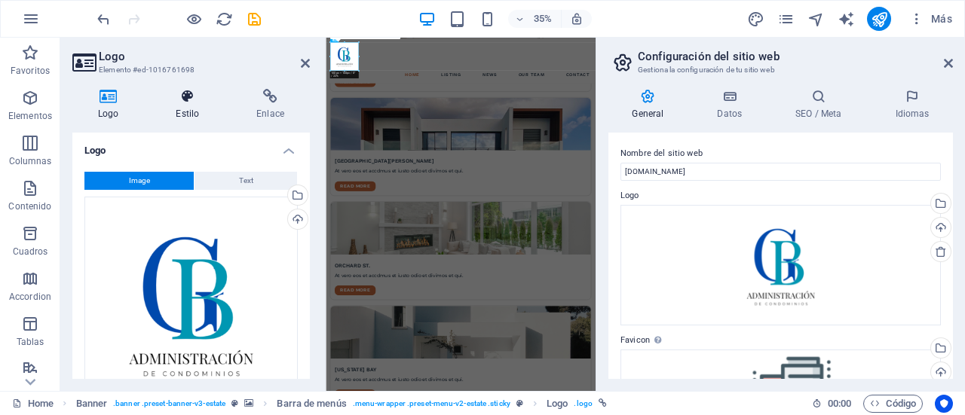
click at [188, 112] on h4 "Estilo" at bounding box center [190, 105] width 81 height 32
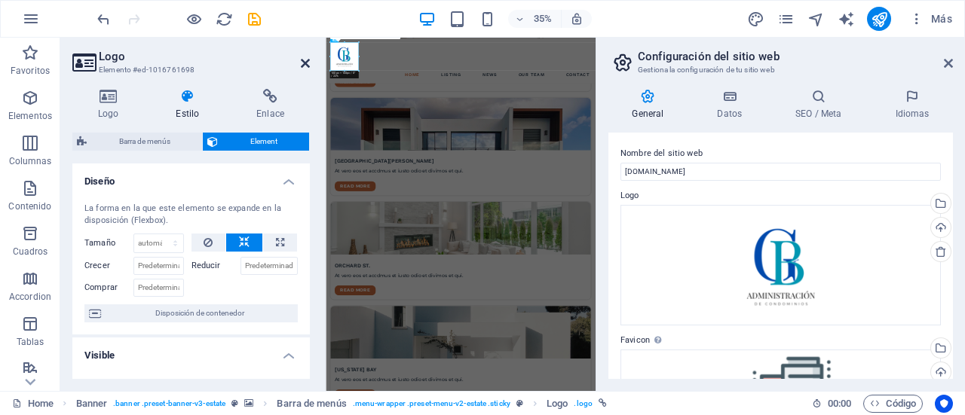
click at [300, 59] on h2 "Logo" at bounding box center [204, 57] width 211 height 14
click at [309, 71] on header "Logo Elemento #ed-1016761698" at bounding box center [190, 57] width 237 height 39
click at [302, 64] on icon at bounding box center [305, 63] width 9 height 12
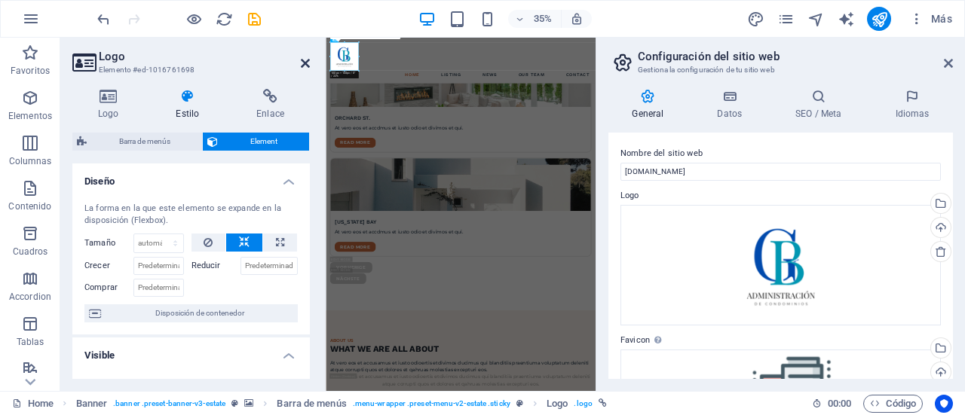
scroll to position [2815, 0]
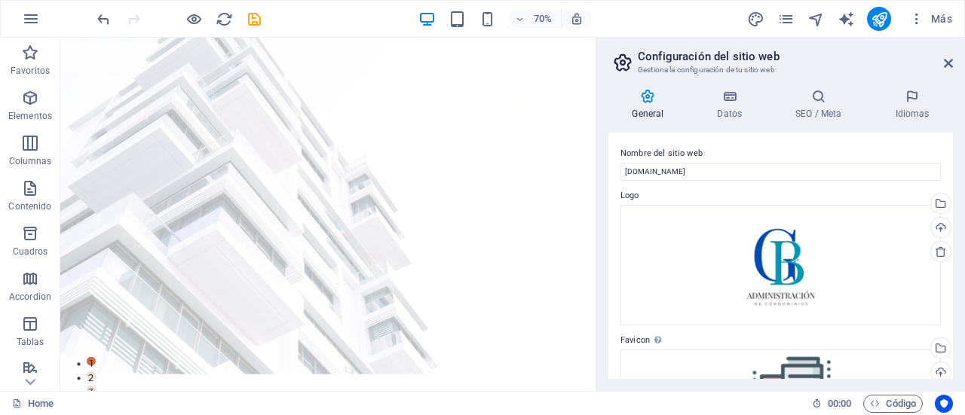
scroll to position [0, 0]
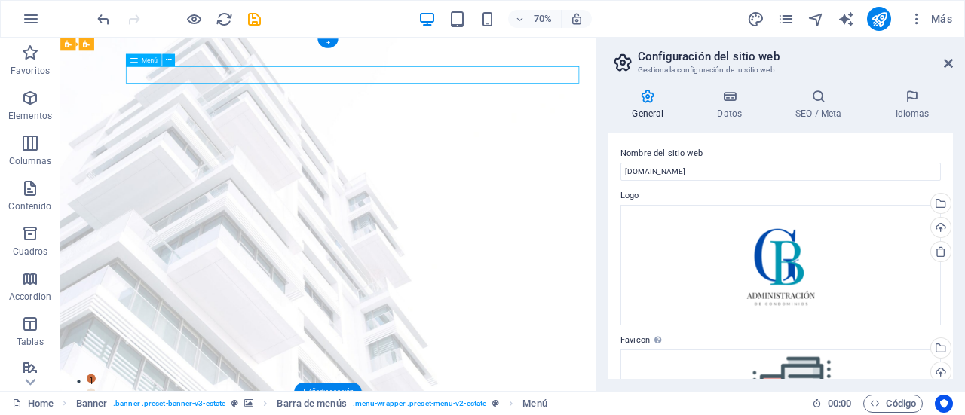
select select
select select "1"
select select
select select "2"
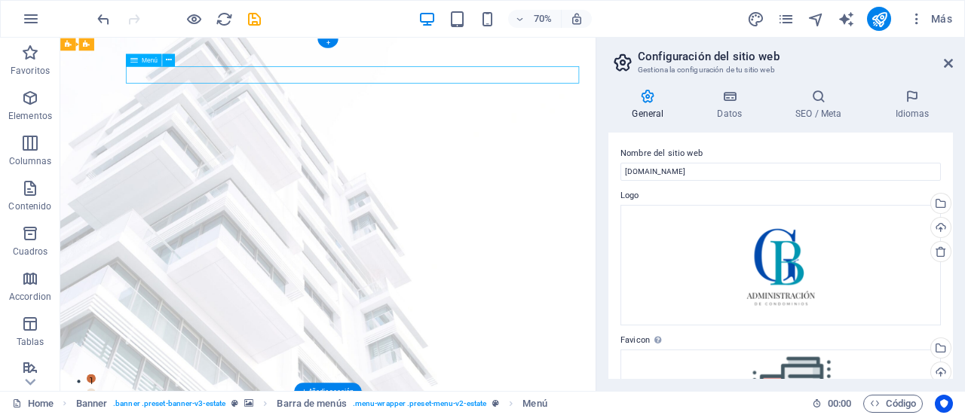
select select
select select "3"
select select
select select "4"
select select
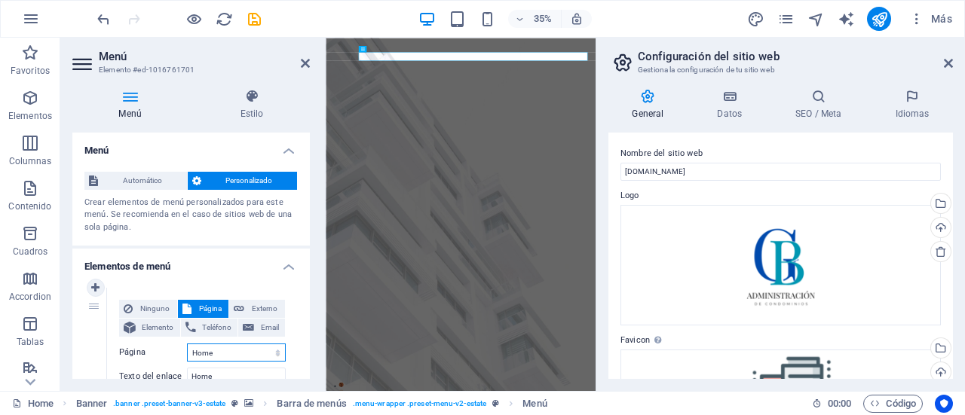
click at [241, 352] on select "Home Listing News Our Team Contact Legal Notice Privacy" at bounding box center [236, 353] width 99 height 18
click at [229, 372] on input "Home" at bounding box center [236, 377] width 99 height 18
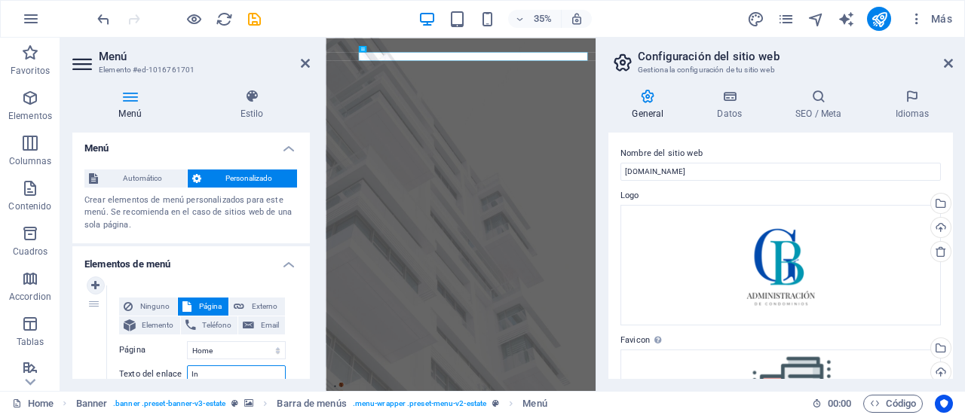
type input "Ini"
select select
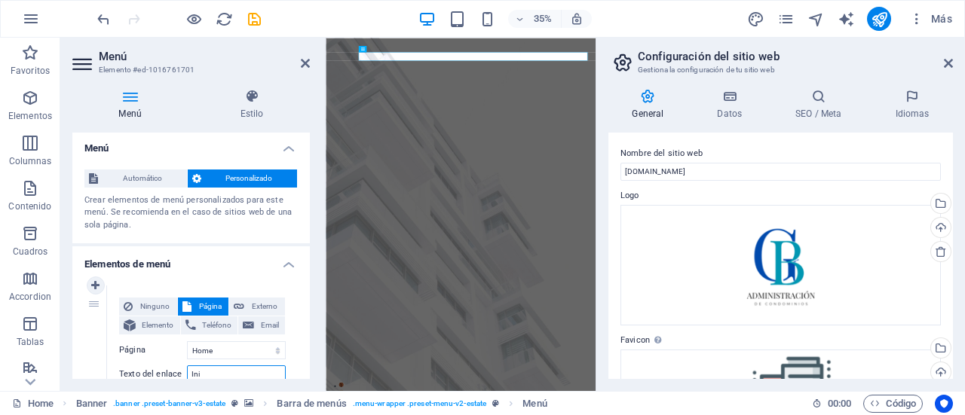
select select
type input "Inicio"
select select
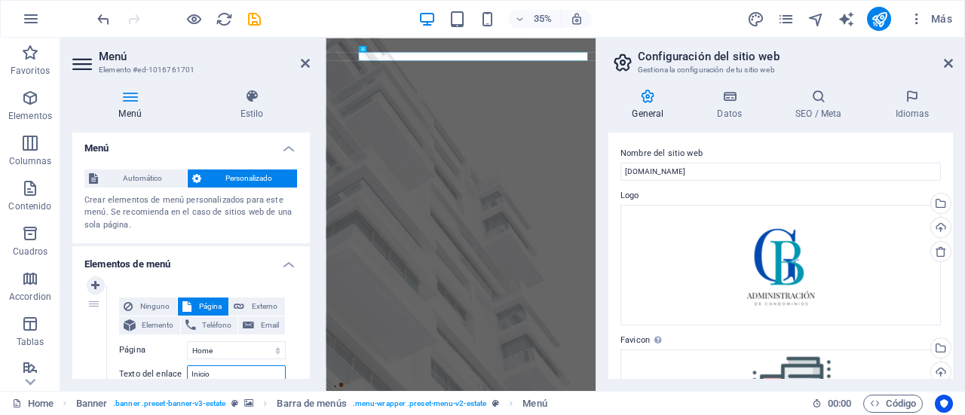
select select
type input "Inicio"
